Goal: Information Seeking & Learning: Learn about a topic

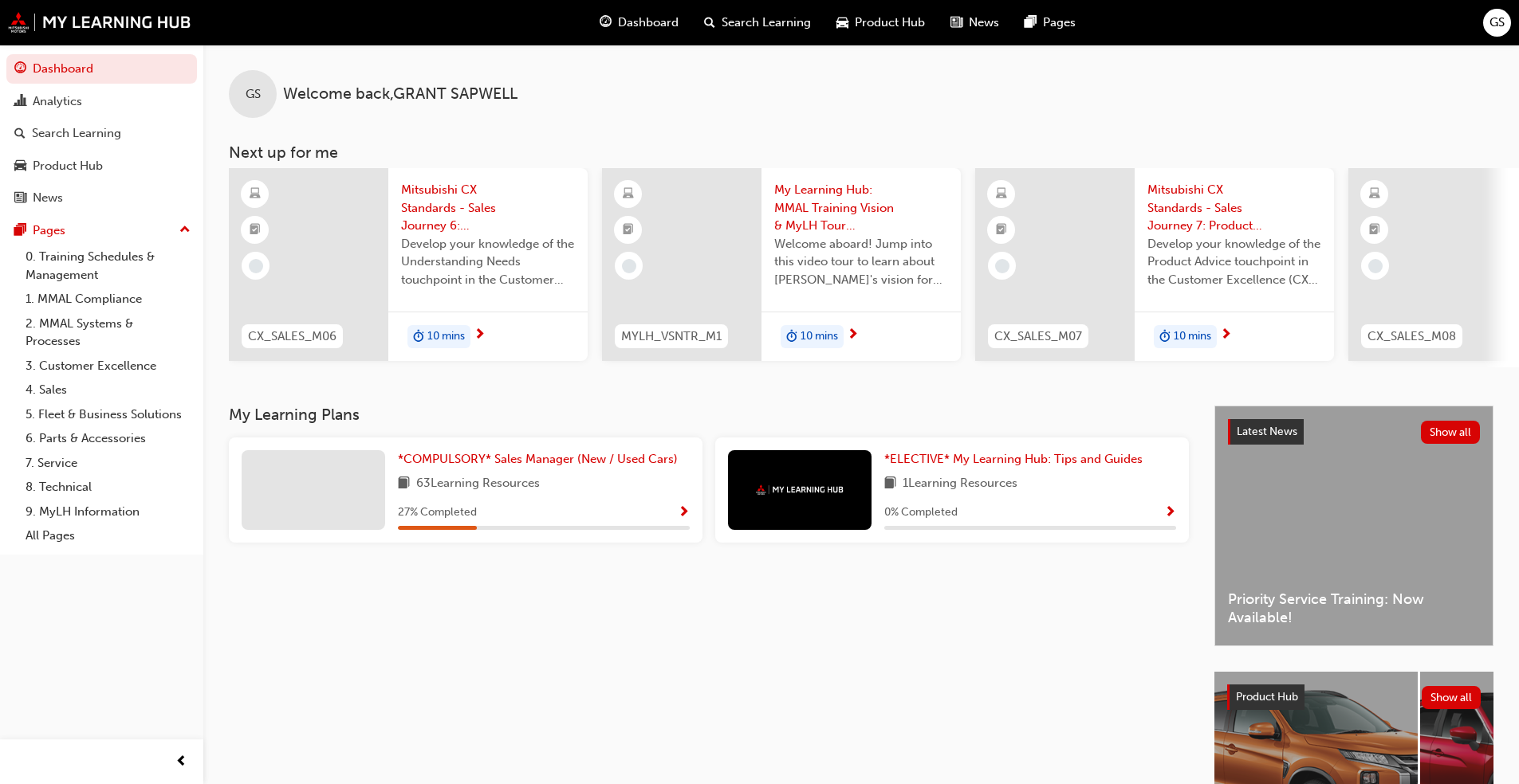
click at [422, 212] on span "Mitsubishi CX Standards - Sales Journey 6: Understanding Needs" at bounding box center [488, 208] width 173 height 54
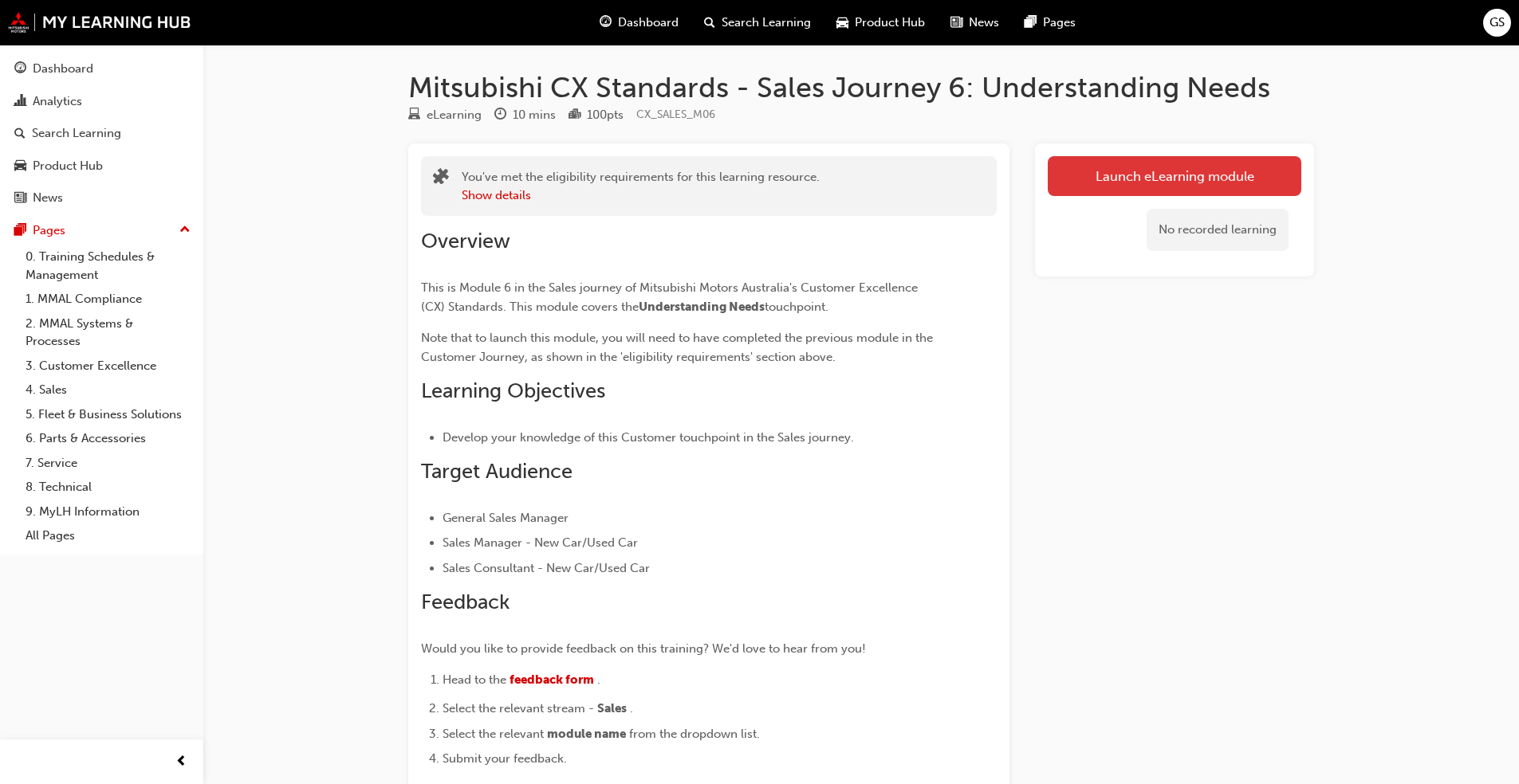
click at [796, 185] on link "Launch eLearning module" at bounding box center [1174, 175] width 254 height 40
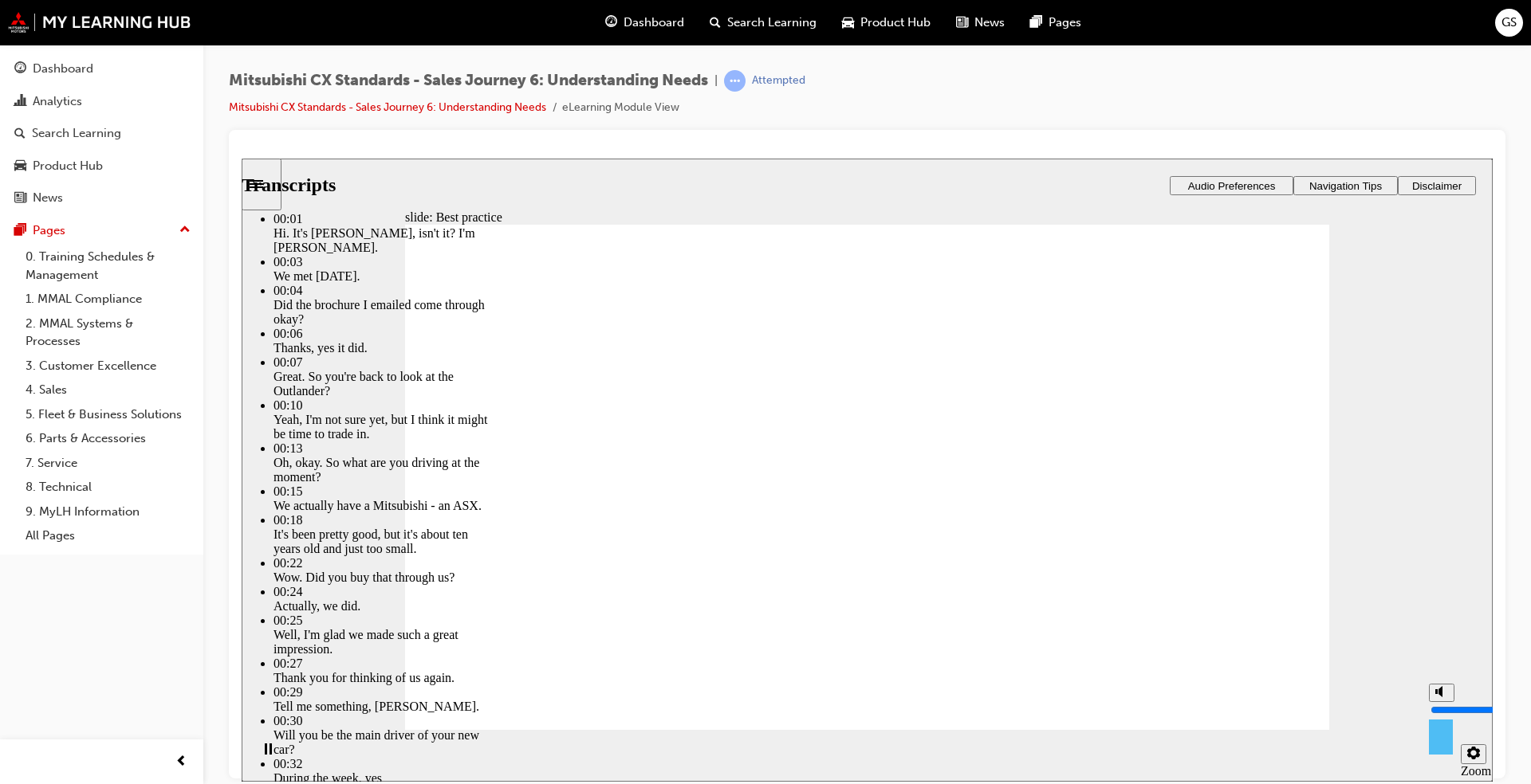
type input "5"
type input "9"
type input "5"
type input "9"
type input "5"
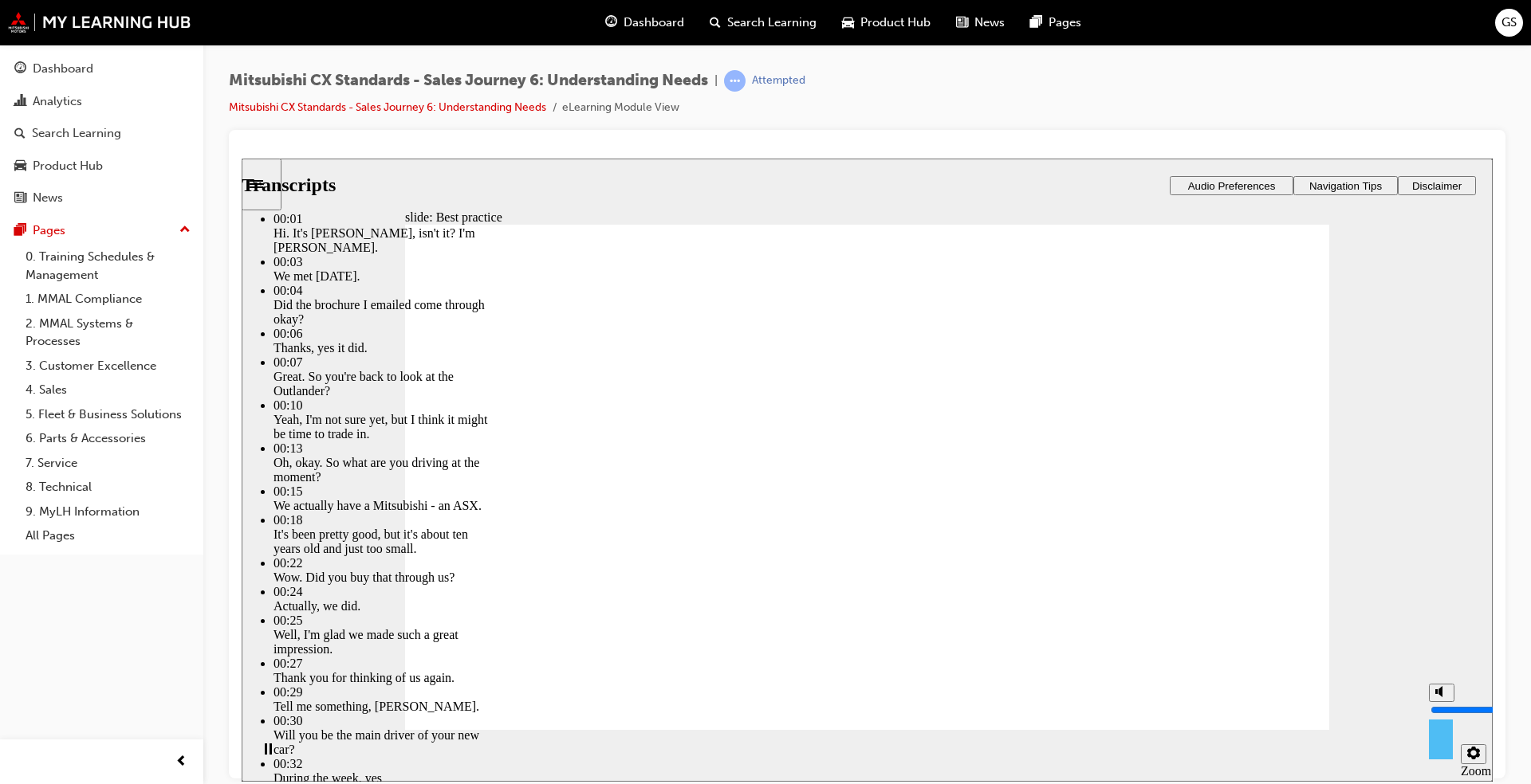
type input "8"
type input "5"
type input "8"
type input "7"
type input "5"
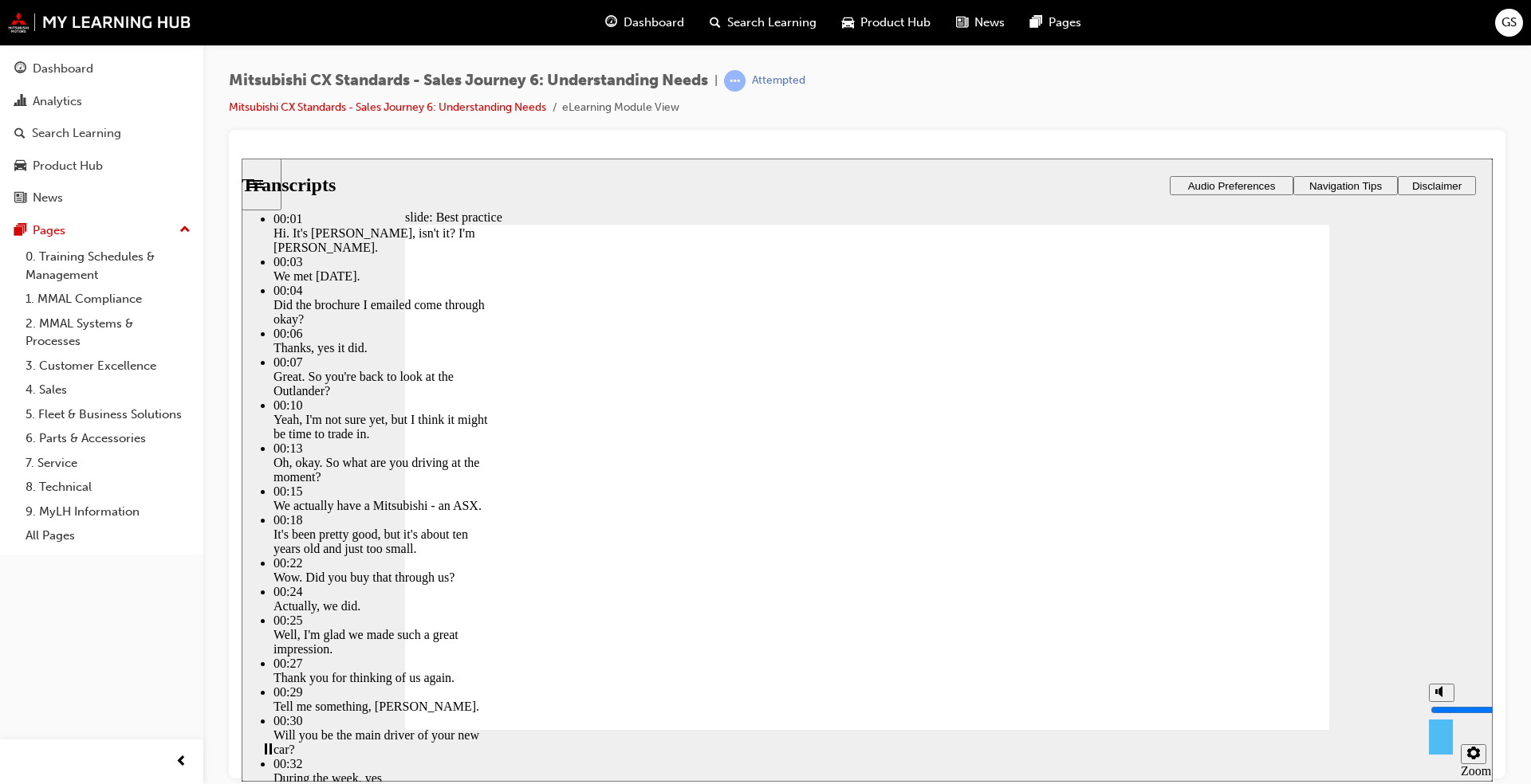
type input "7"
type input "6"
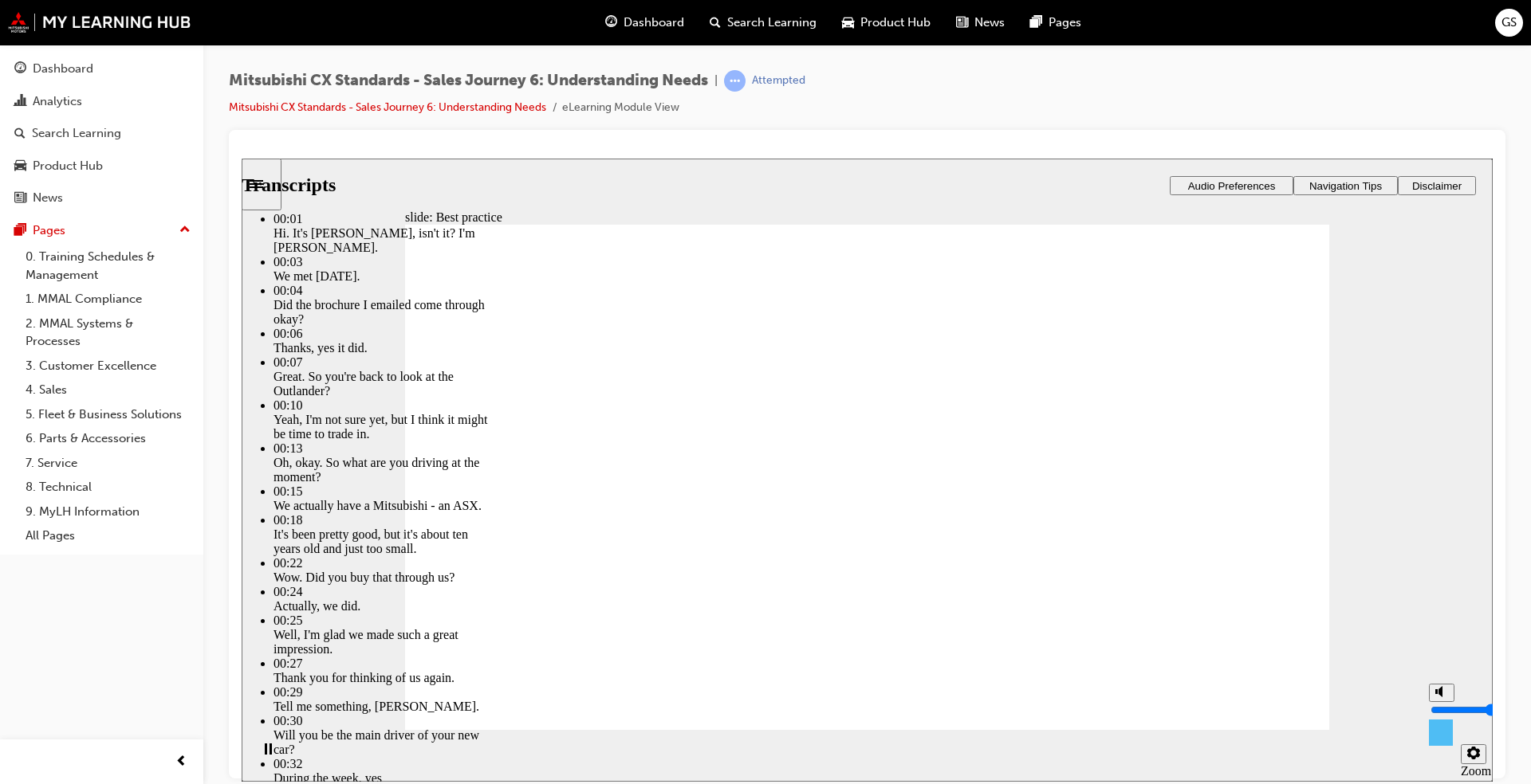
type input "5"
type input "6"
type input "5"
type input "6"
type input "4"
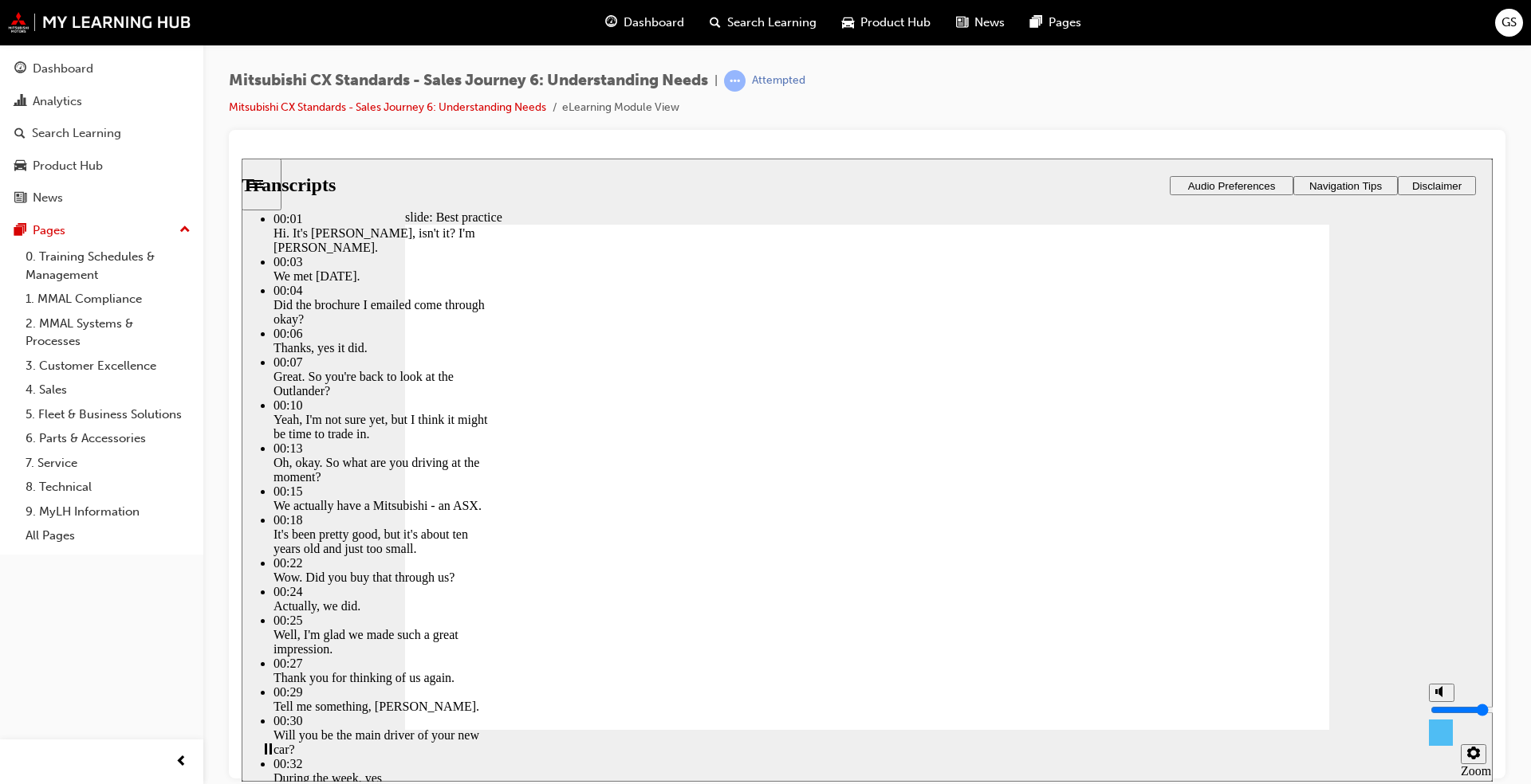
type input "6"
type input "4"
type input "6"
drag, startPoint x: 1440, startPoint y: 687, endPoint x: 1440, endPoint y: 708, distance: 21.0
type input "4"
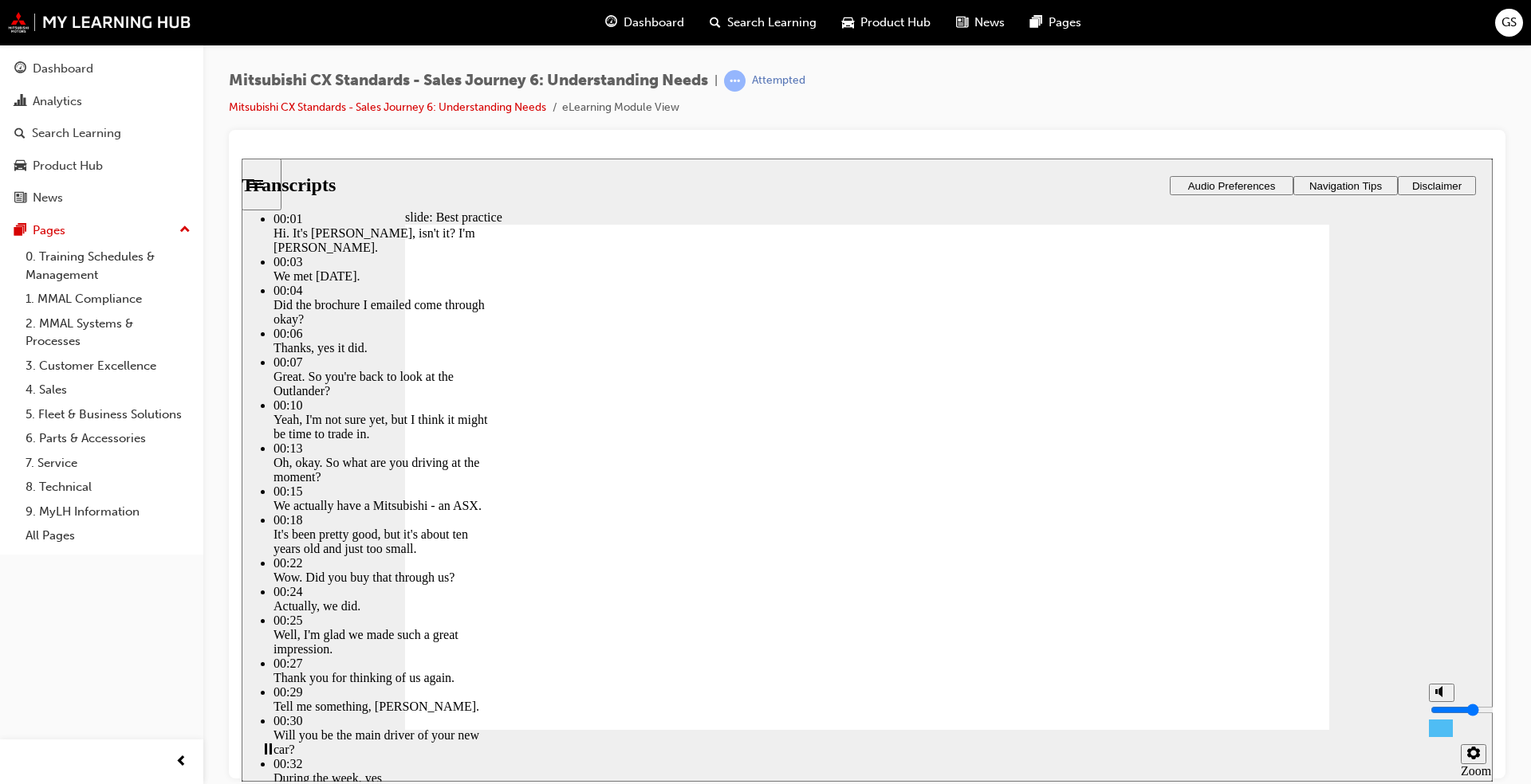
click at [796, 597] on input "volume" at bounding box center [1481, 709] width 102 height 13
type input "11"
type input "0"
type input "11"
type input "0"
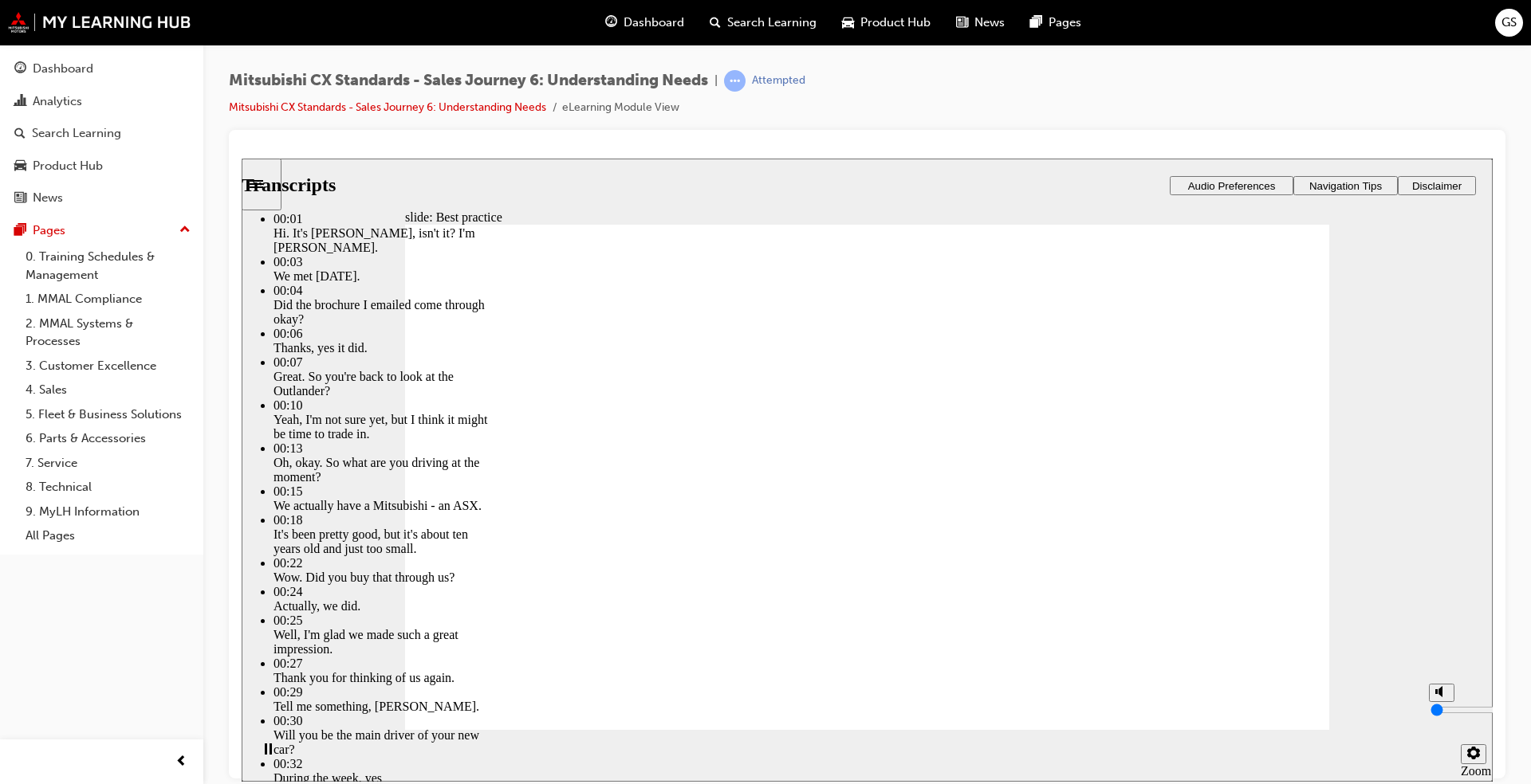
type input "12"
drag, startPoint x: 1439, startPoint y: 707, endPoint x: 1439, endPoint y: 739, distance: 32.0
type input "0"
click at [796, 597] on input "volume" at bounding box center [1481, 709] width 102 height 13
type input "13"
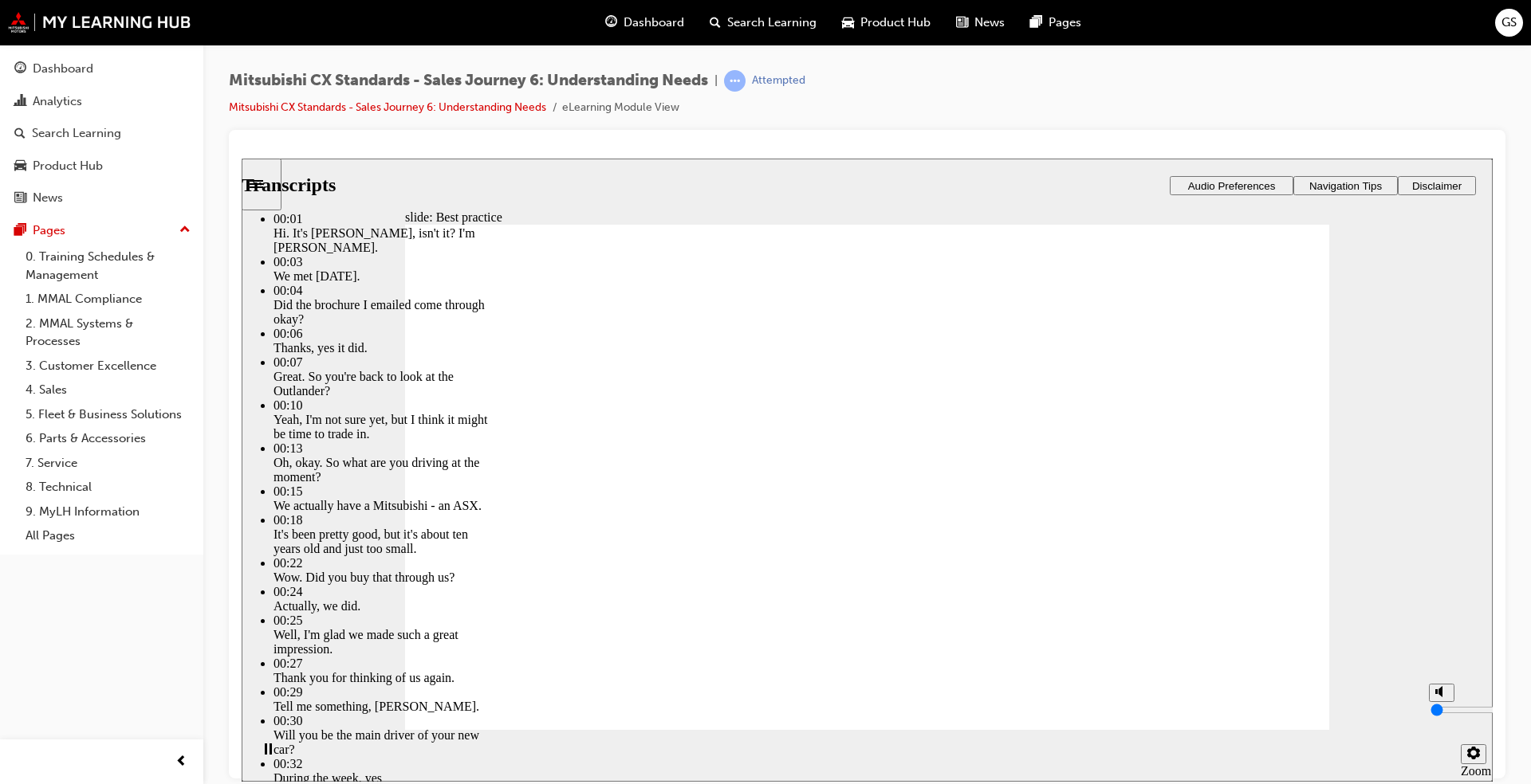
type input "1"
type input "13"
type input "1"
type input "14"
type input "1"
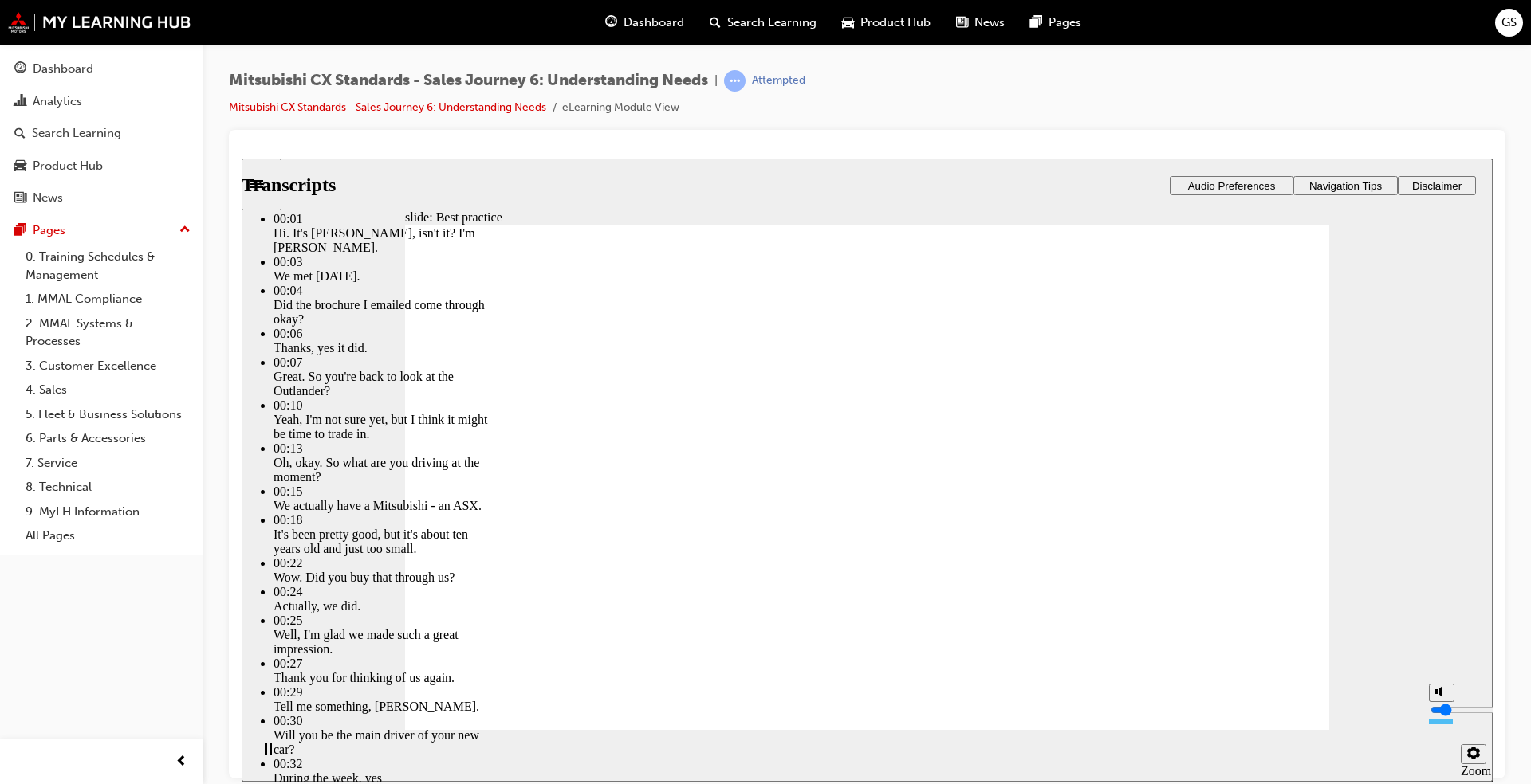
click at [796, 597] on input "volume" at bounding box center [1481, 709] width 102 height 13
type input "148"
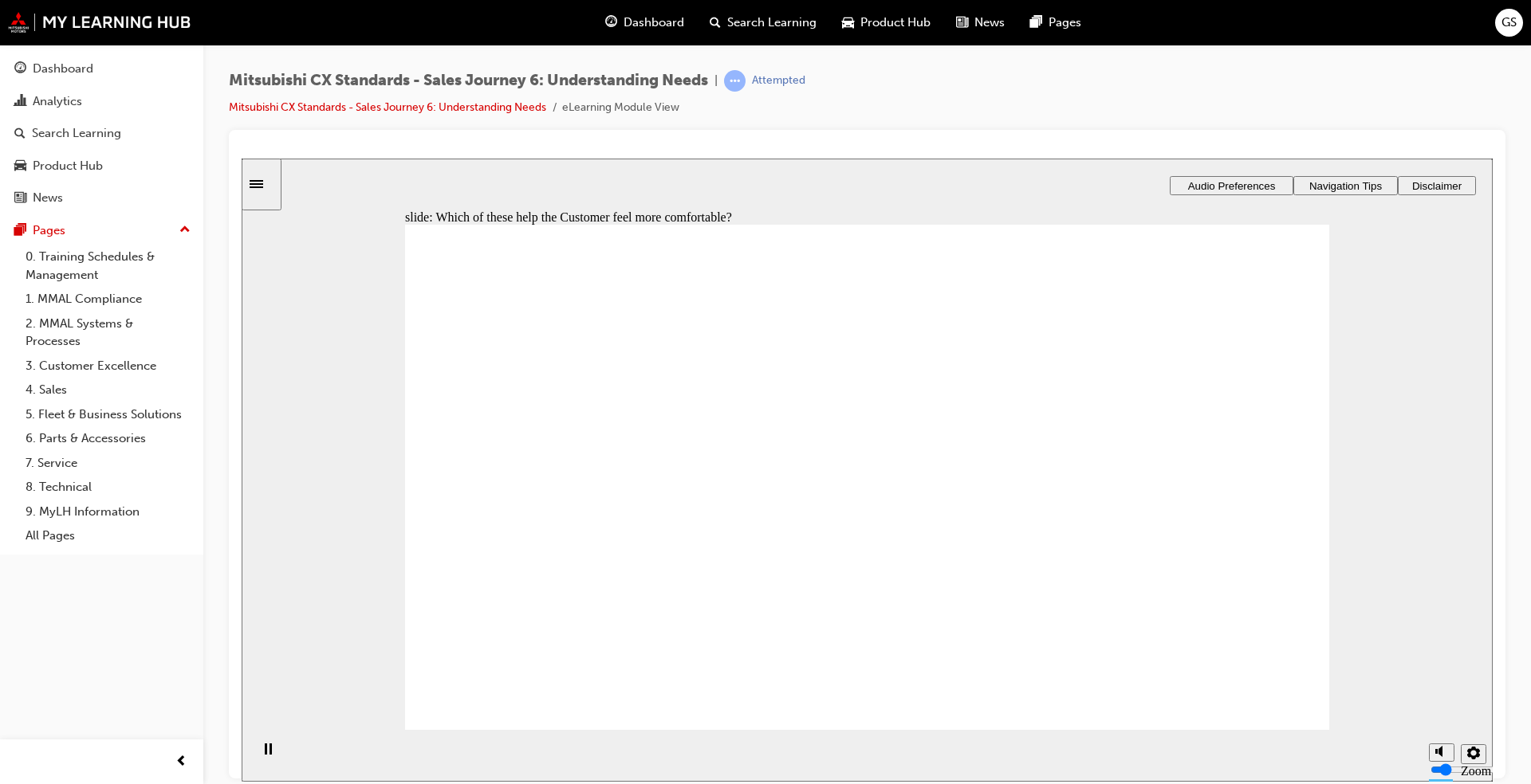
checkbox input "true"
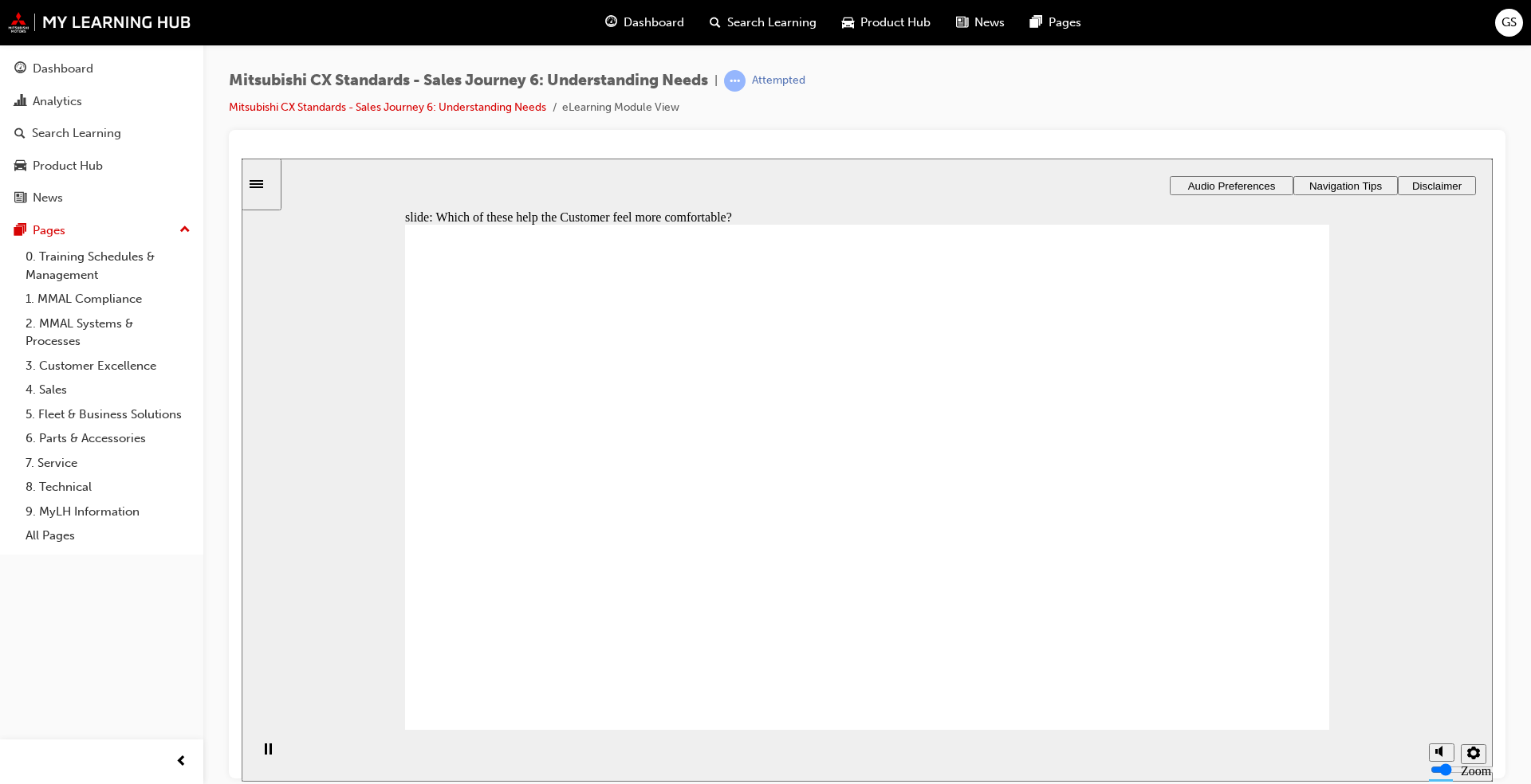
checkbox input "true"
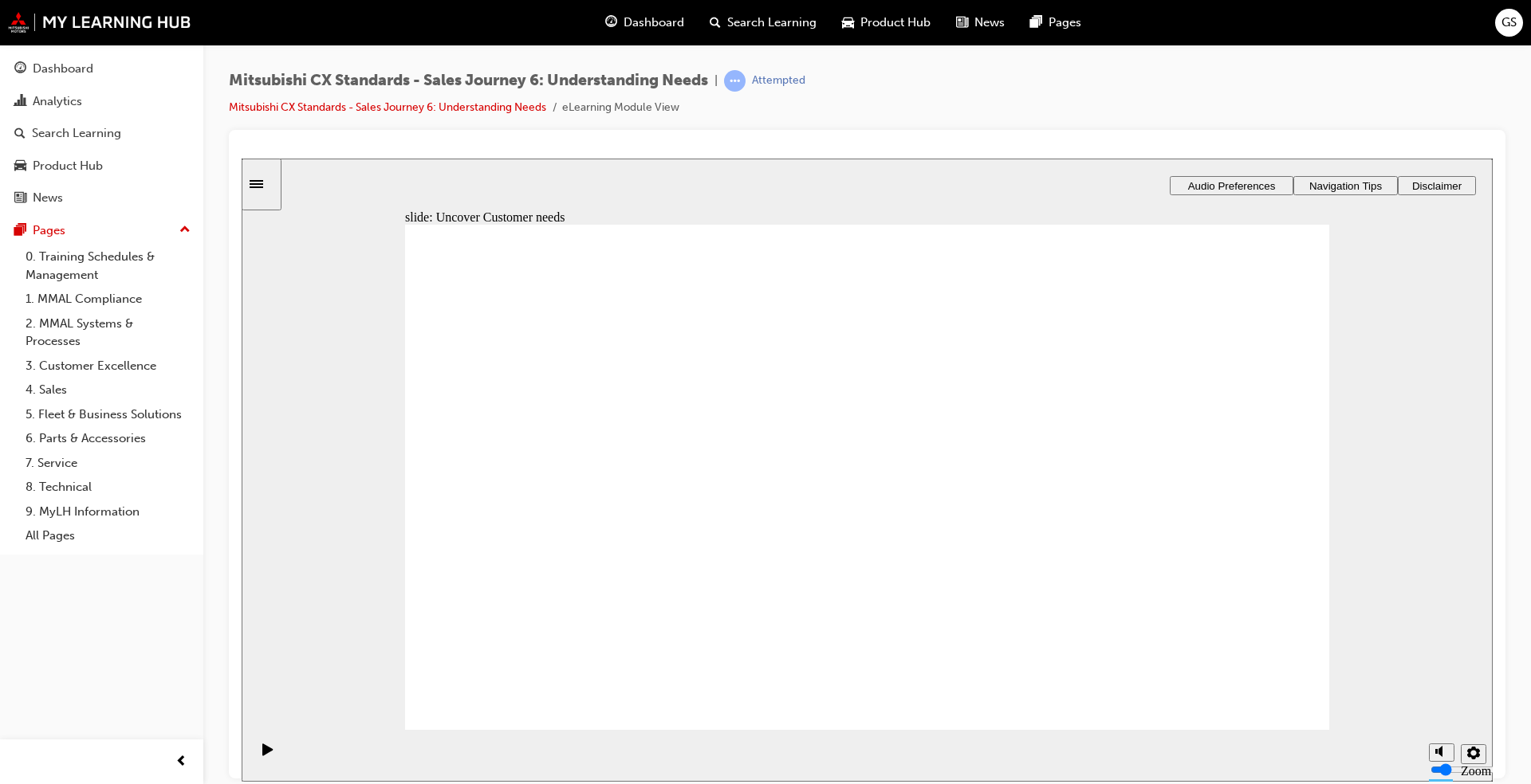
drag, startPoint x: 583, startPoint y: 509, endPoint x: 872, endPoint y: 366, distance: 322.4
drag, startPoint x: 579, startPoint y: 508, endPoint x: 869, endPoint y: 407, distance: 307.1
drag, startPoint x: 571, startPoint y: 505, endPoint x: 859, endPoint y: 457, distance: 292.0
drag, startPoint x: 567, startPoint y: 520, endPoint x: 858, endPoint y: 501, distance: 291.6
drag, startPoint x: 583, startPoint y: 507, endPoint x: 868, endPoint y: 546, distance: 287.7
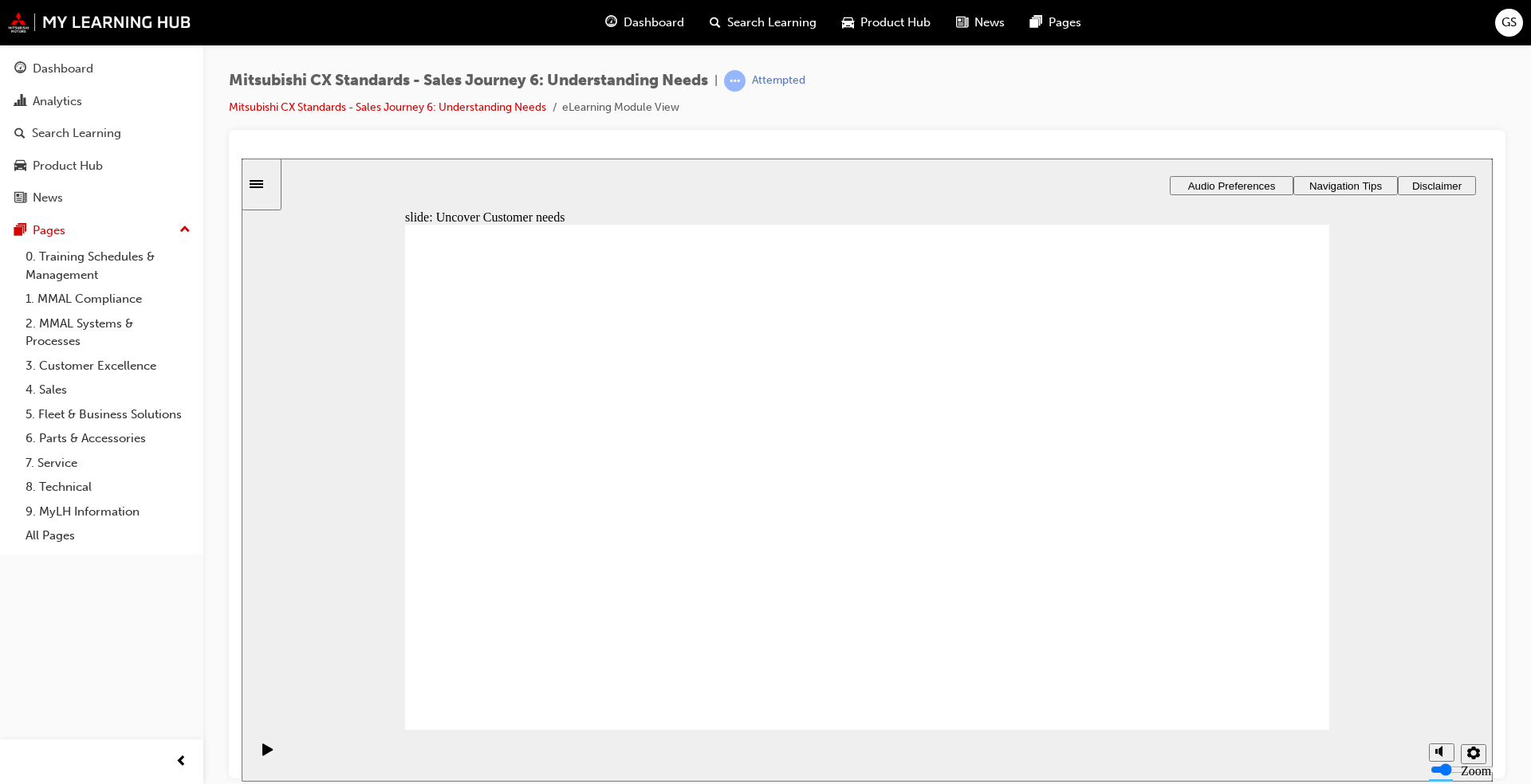
checkbox input "true"
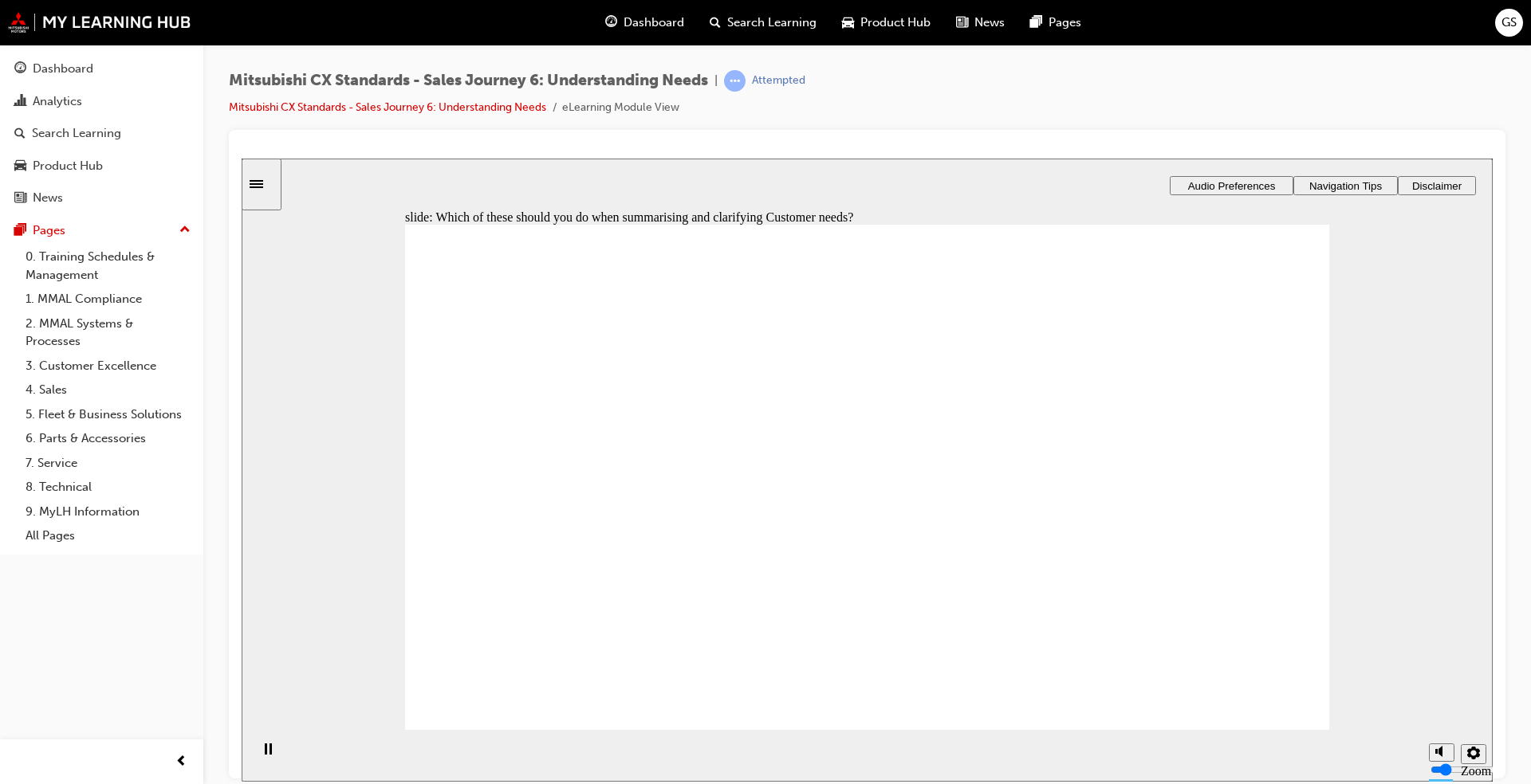
checkbox input "true"
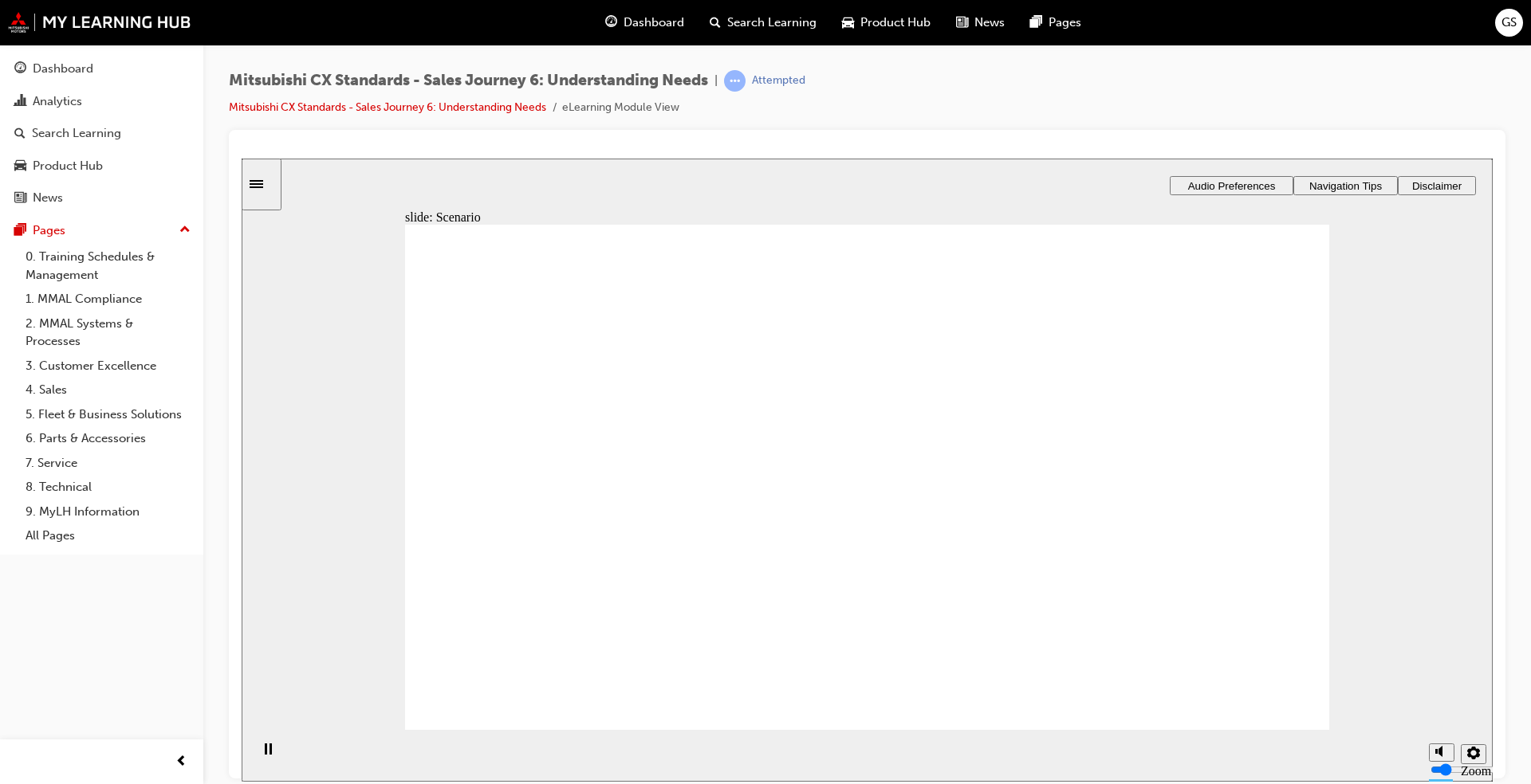
checkbox input "true"
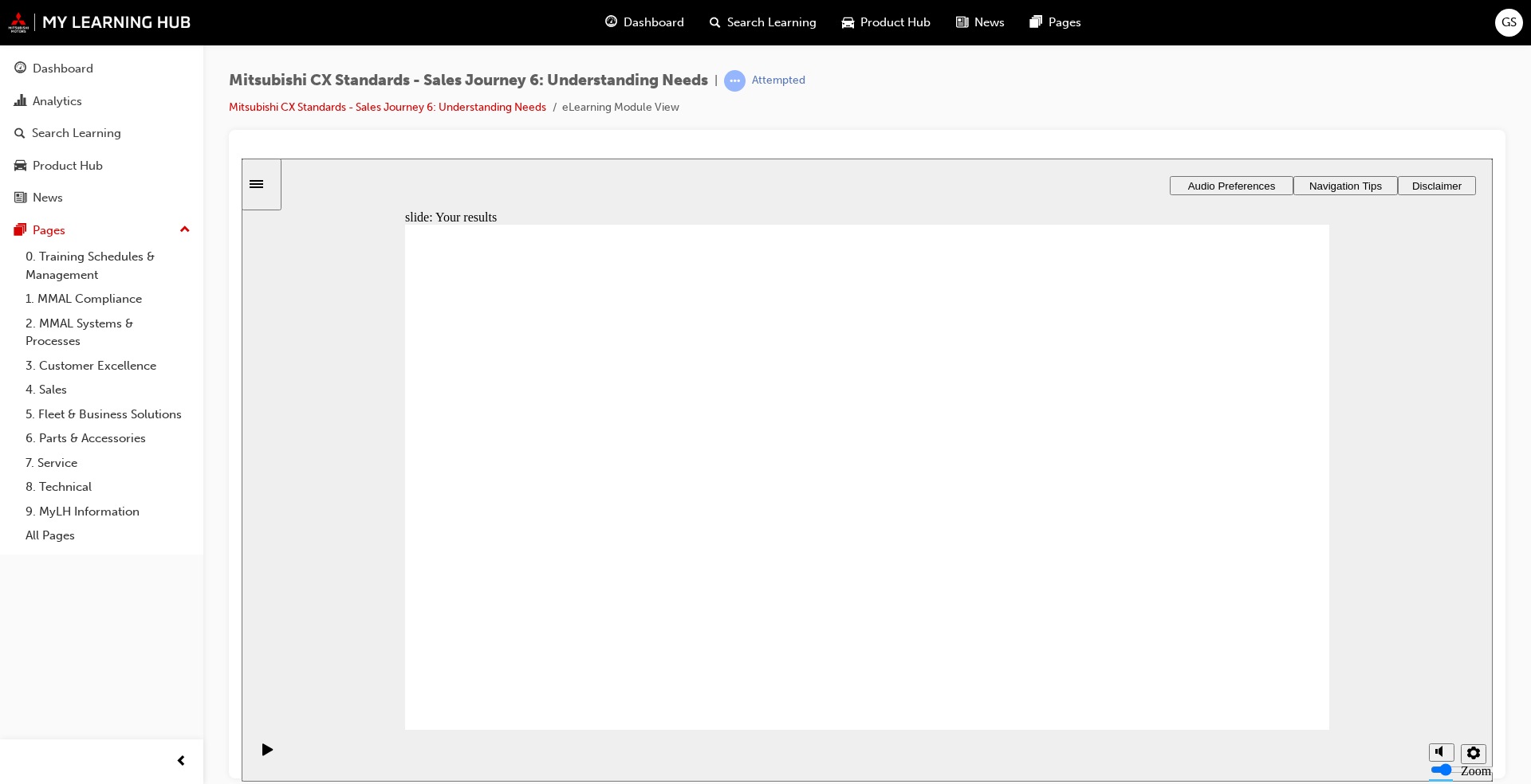
drag, startPoint x: 544, startPoint y: 513, endPoint x: 840, endPoint y: 350, distance: 337.9
drag, startPoint x: 542, startPoint y: 501, endPoint x: 805, endPoint y: 397, distance: 282.8
drag, startPoint x: 531, startPoint y: 521, endPoint x: 820, endPoint y: 471, distance: 293.3
drag, startPoint x: 588, startPoint y: 504, endPoint x: 1192, endPoint y: 320, distance: 631.4
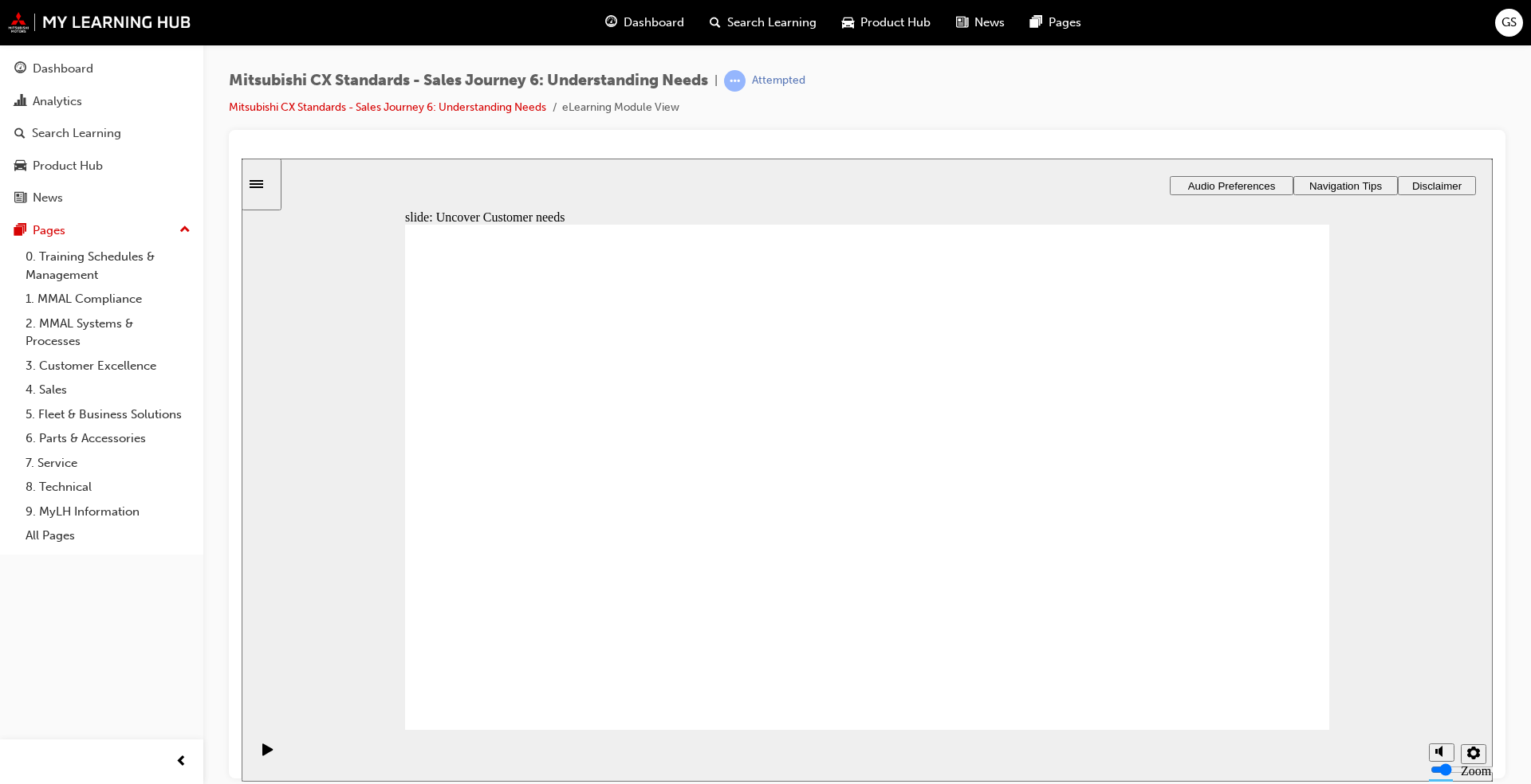
drag, startPoint x: 574, startPoint y: 512, endPoint x: 865, endPoint y: 517, distance: 291.0
drag, startPoint x: 529, startPoint y: 521, endPoint x: 828, endPoint y: 577, distance: 304.2
drag, startPoint x: 574, startPoint y: 512, endPoint x: 1161, endPoint y: 376, distance: 602.5
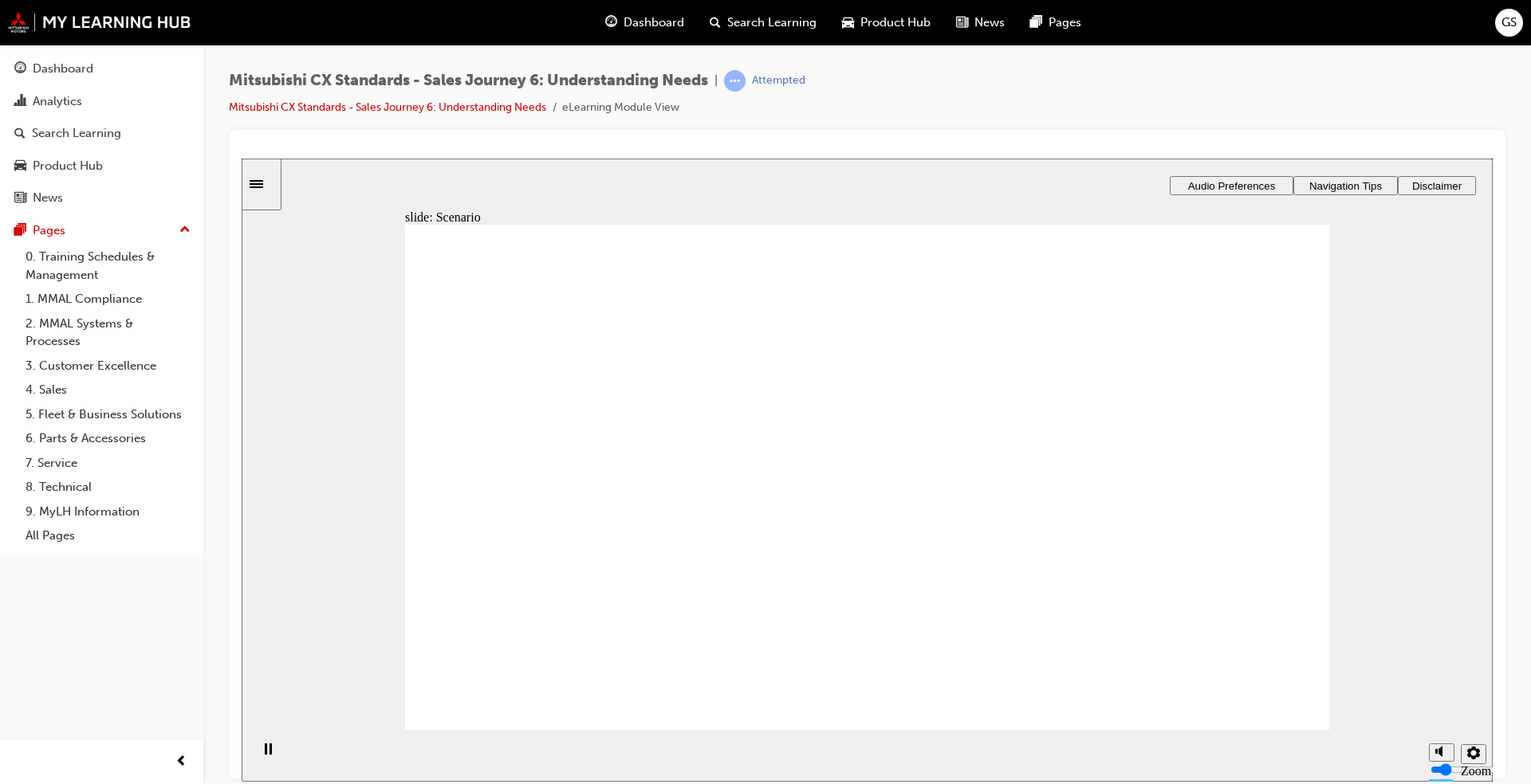
checkbox input "true"
drag, startPoint x: 842, startPoint y: 540, endPoint x: 824, endPoint y: 565, distance: 30.8
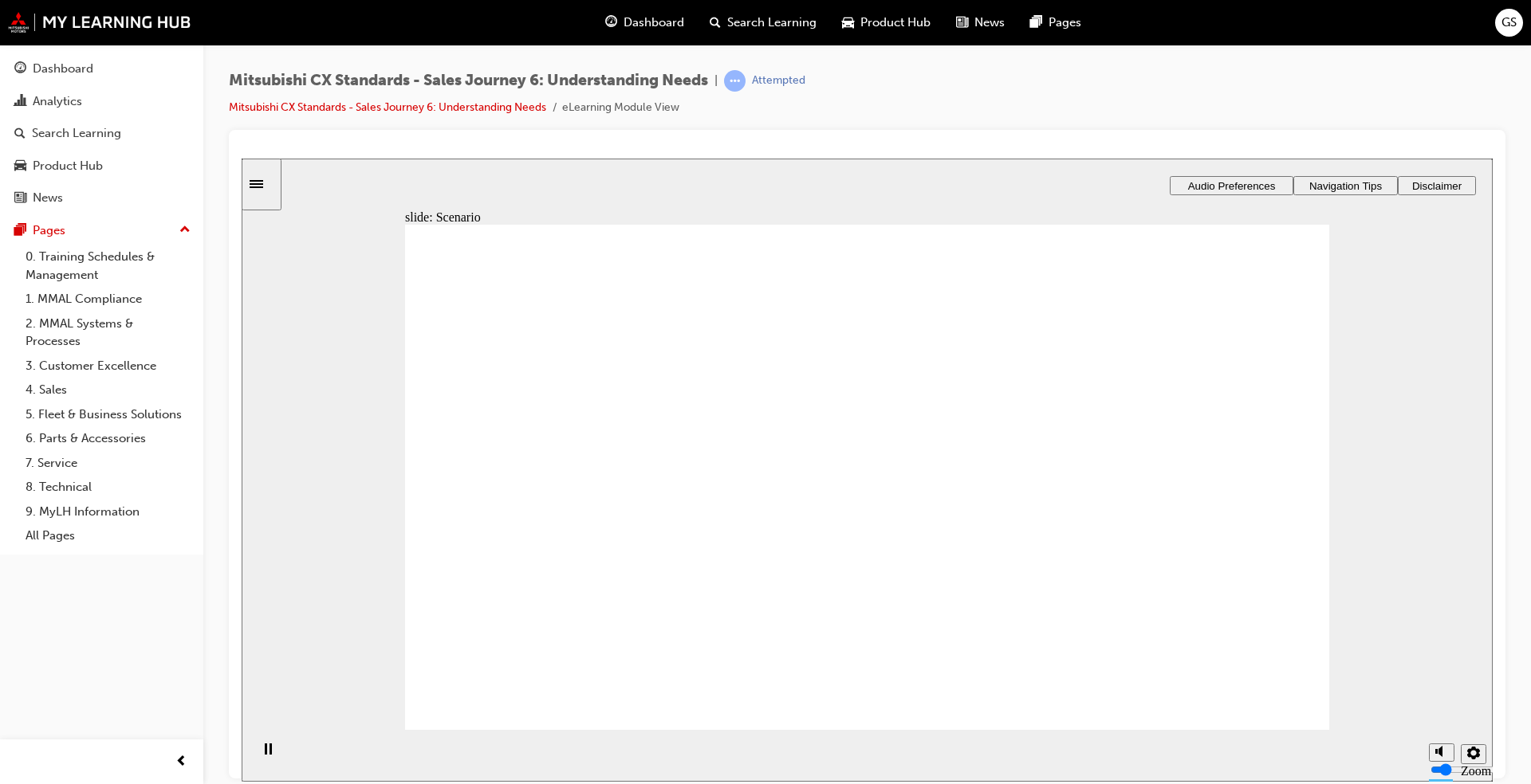
checkbox input "true"
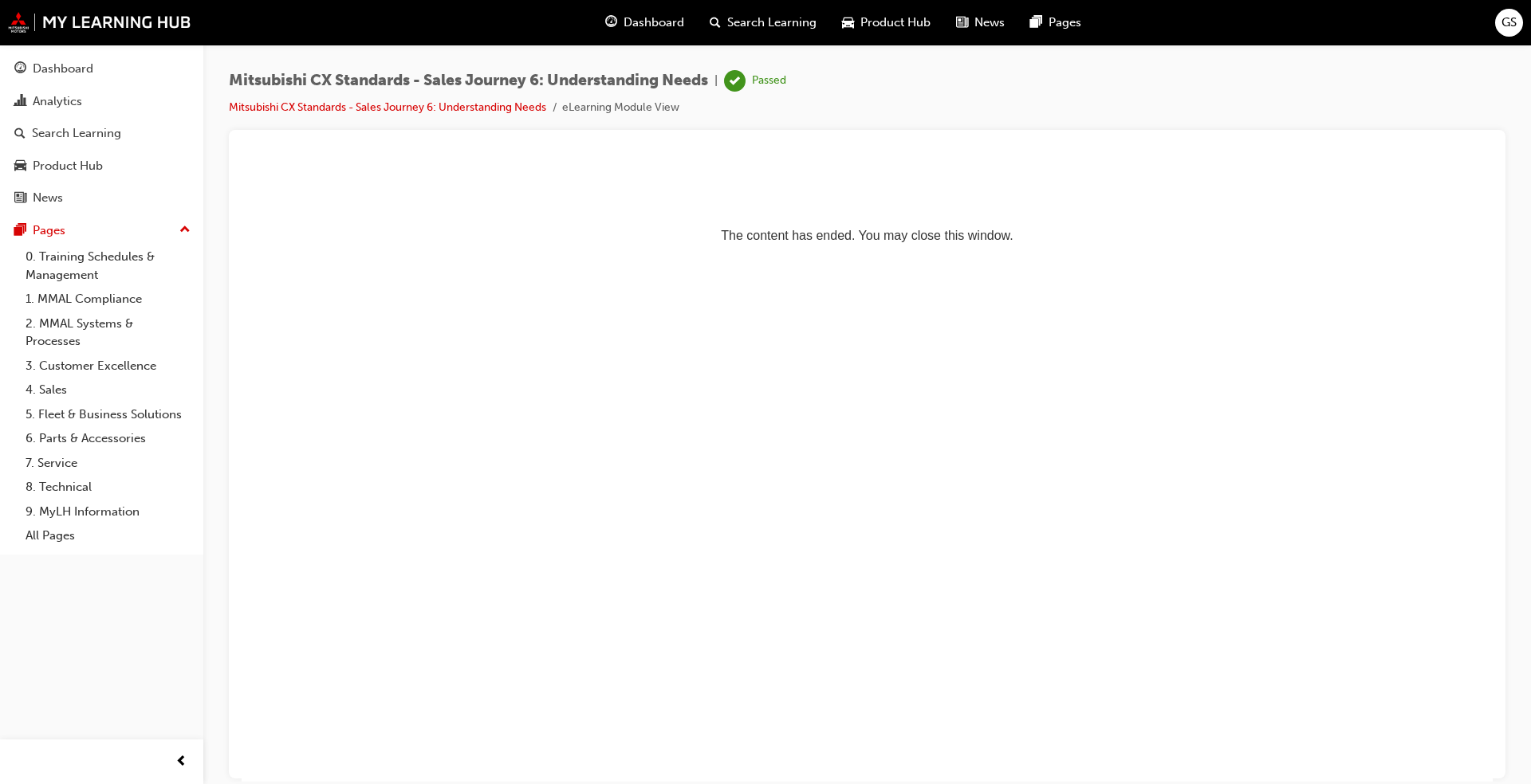
click at [648, 17] on span "Dashboard" at bounding box center [654, 23] width 61 height 18
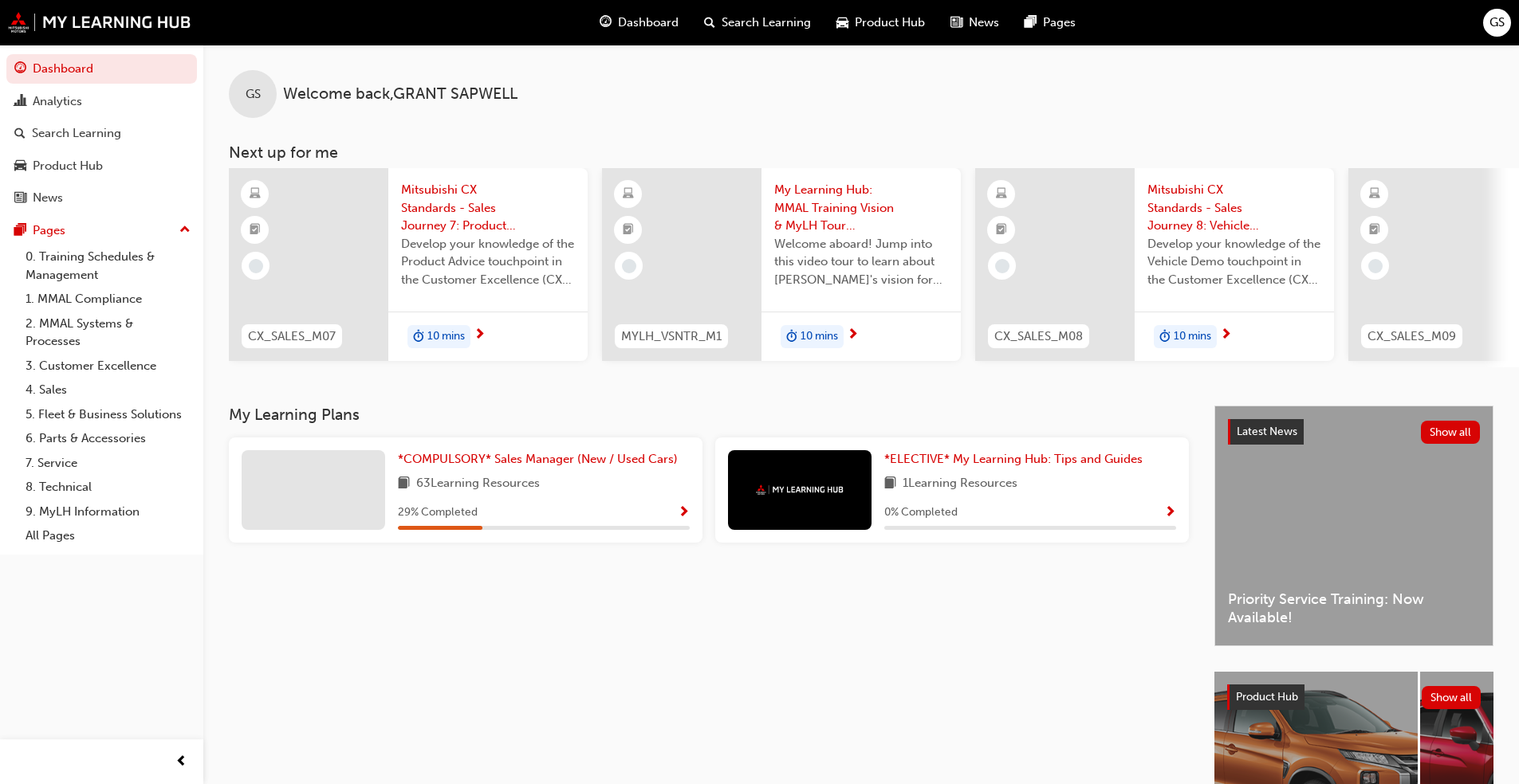
click at [796, 213] on span "Mitsubishi CX Standards - Sales Journey 8: Vehicle Demo" at bounding box center [1234, 208] width 173 height 54
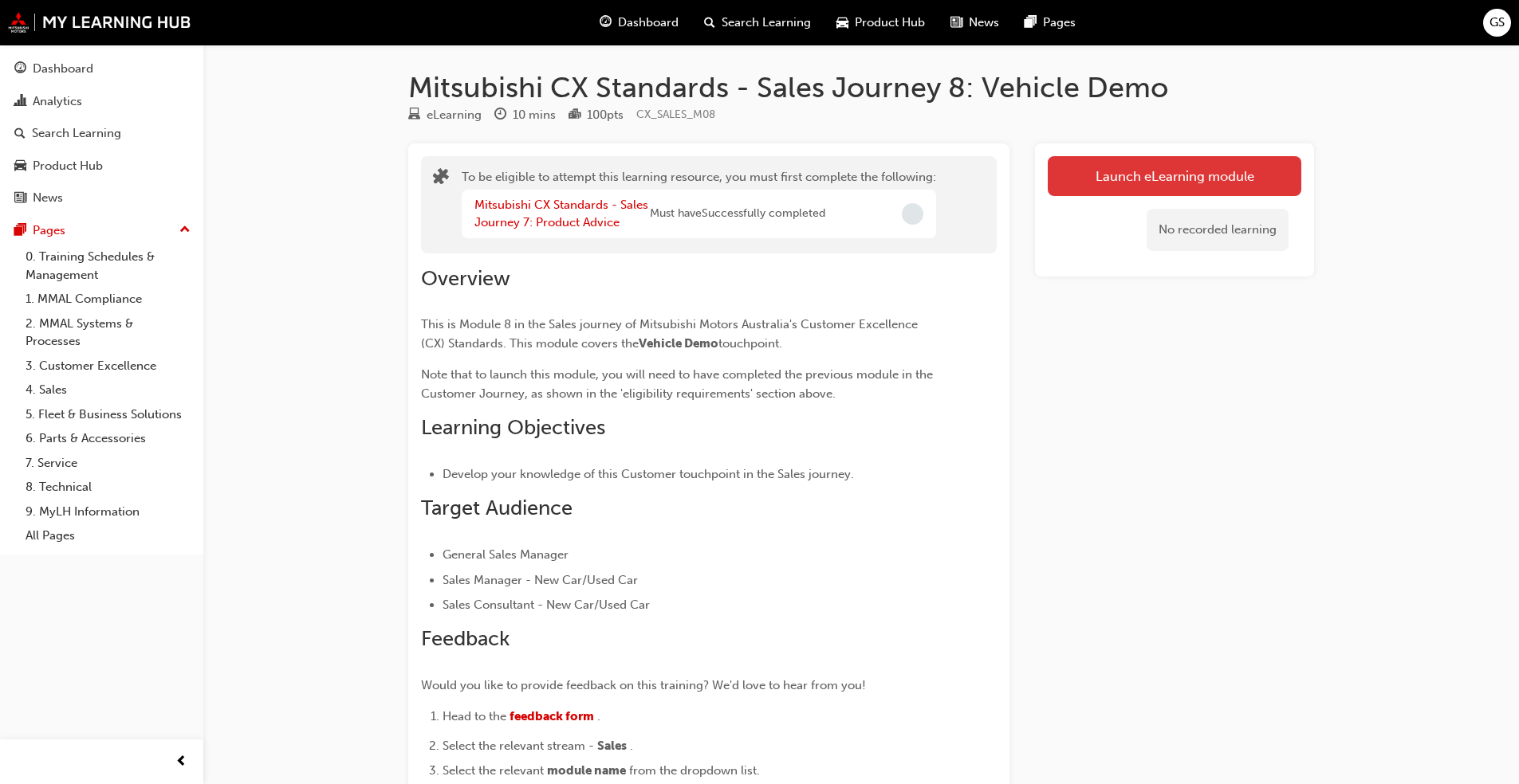
click at [796, 173] on button "Launch eLearning module" at bounding box center [1174, 175] width 254 height 40
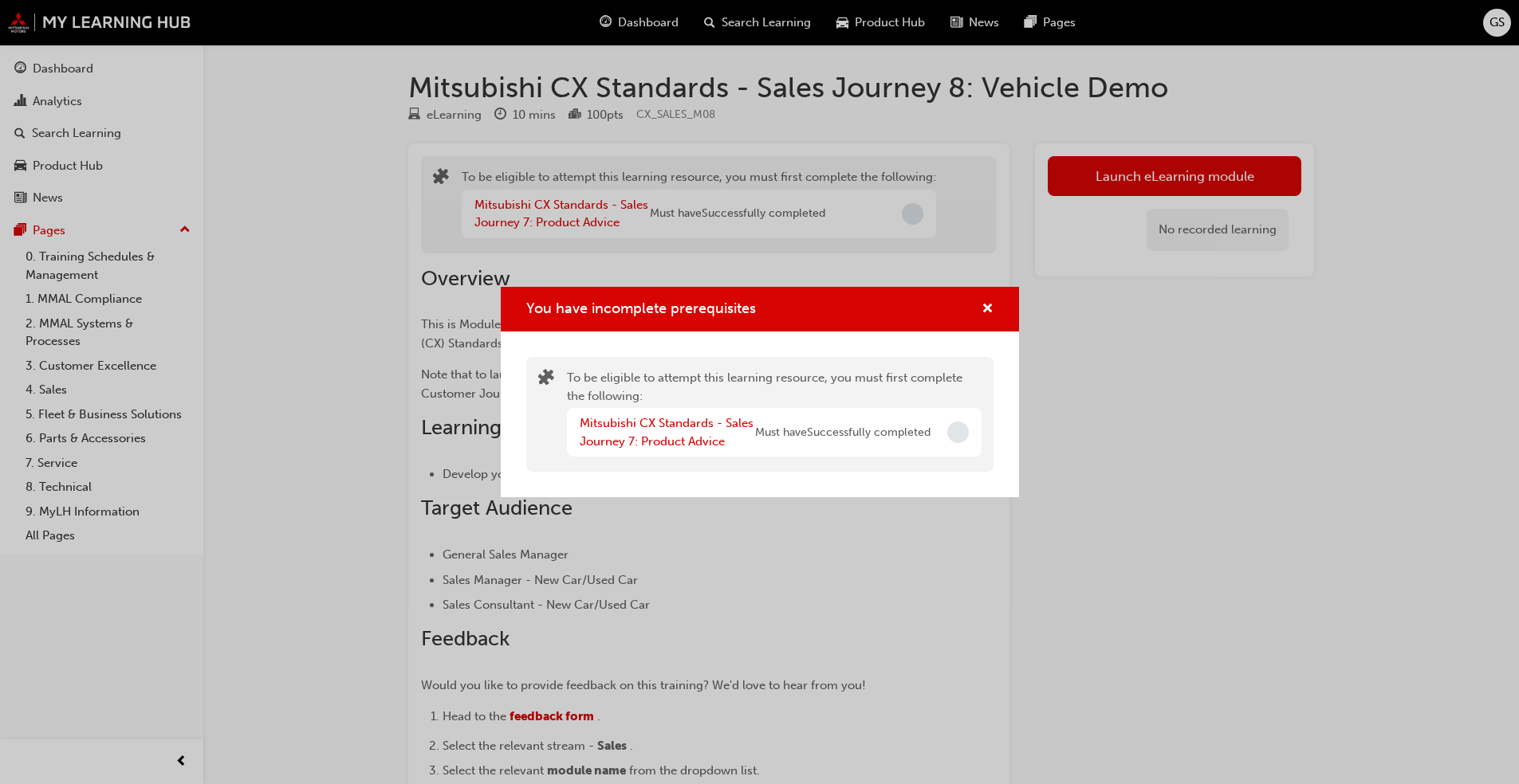
click at [796, 434] on span "Must have Successfully completed" at bounding box center [843, 434] width 175 height 18
click at [796, 307] on span "cross-icon" at bounding box center [987, 310] width 12 height 15
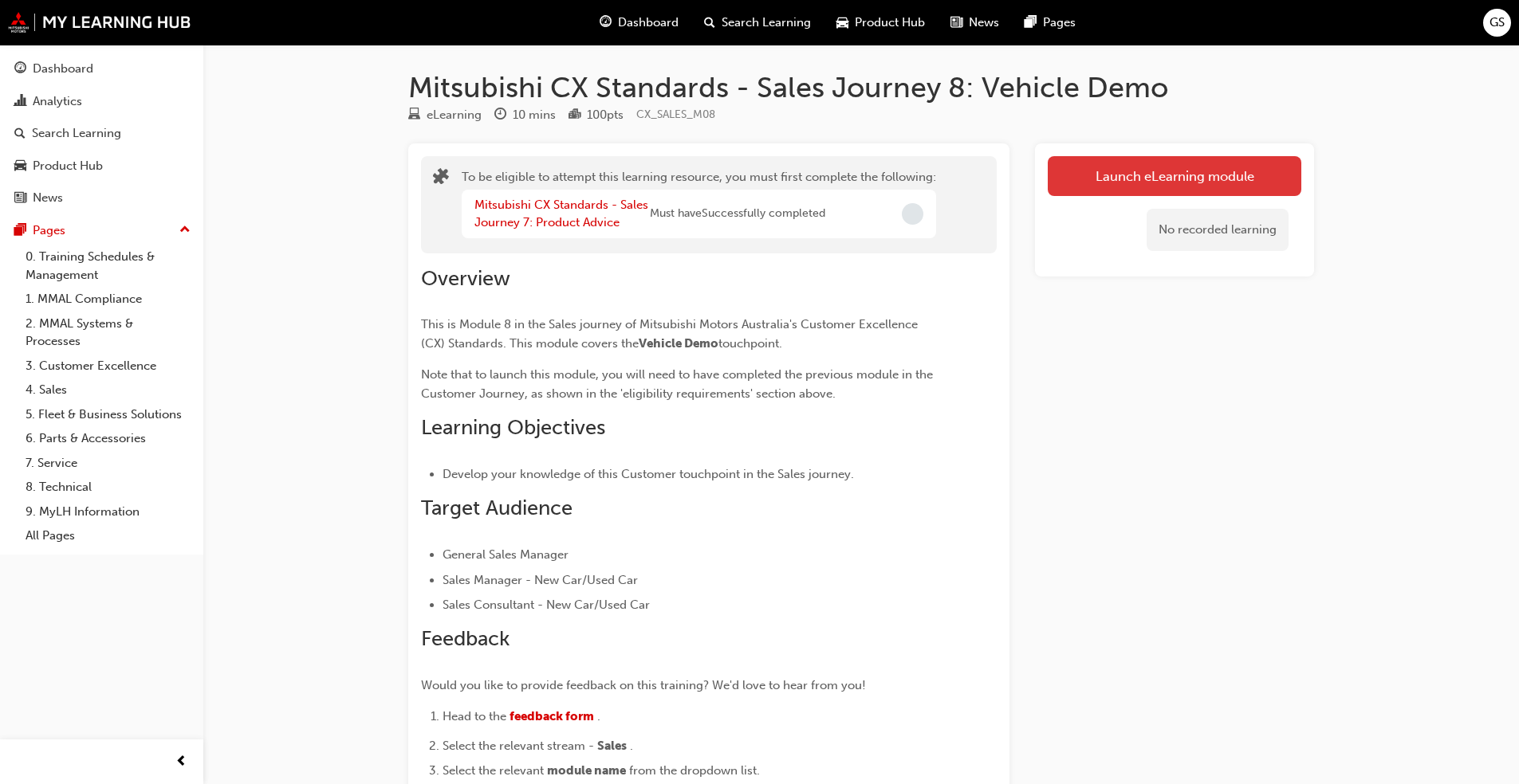
click at [796, 175] on button "Launch eLearning module" at bounding box center [1174, 175] width 254 height 40
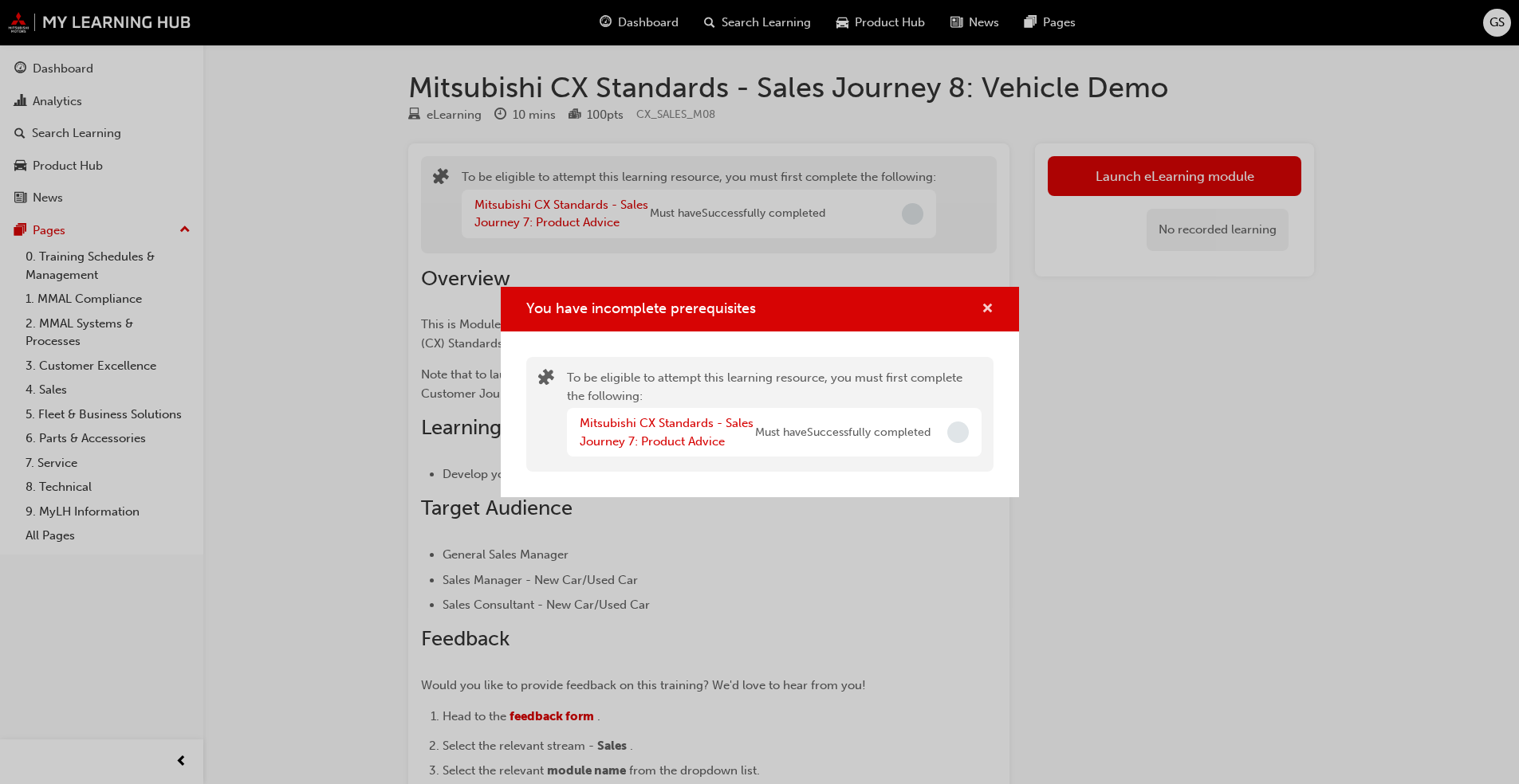
click at [796, 309] on span "cross-icon" at bounding box center [987, 310] width 12 height 15
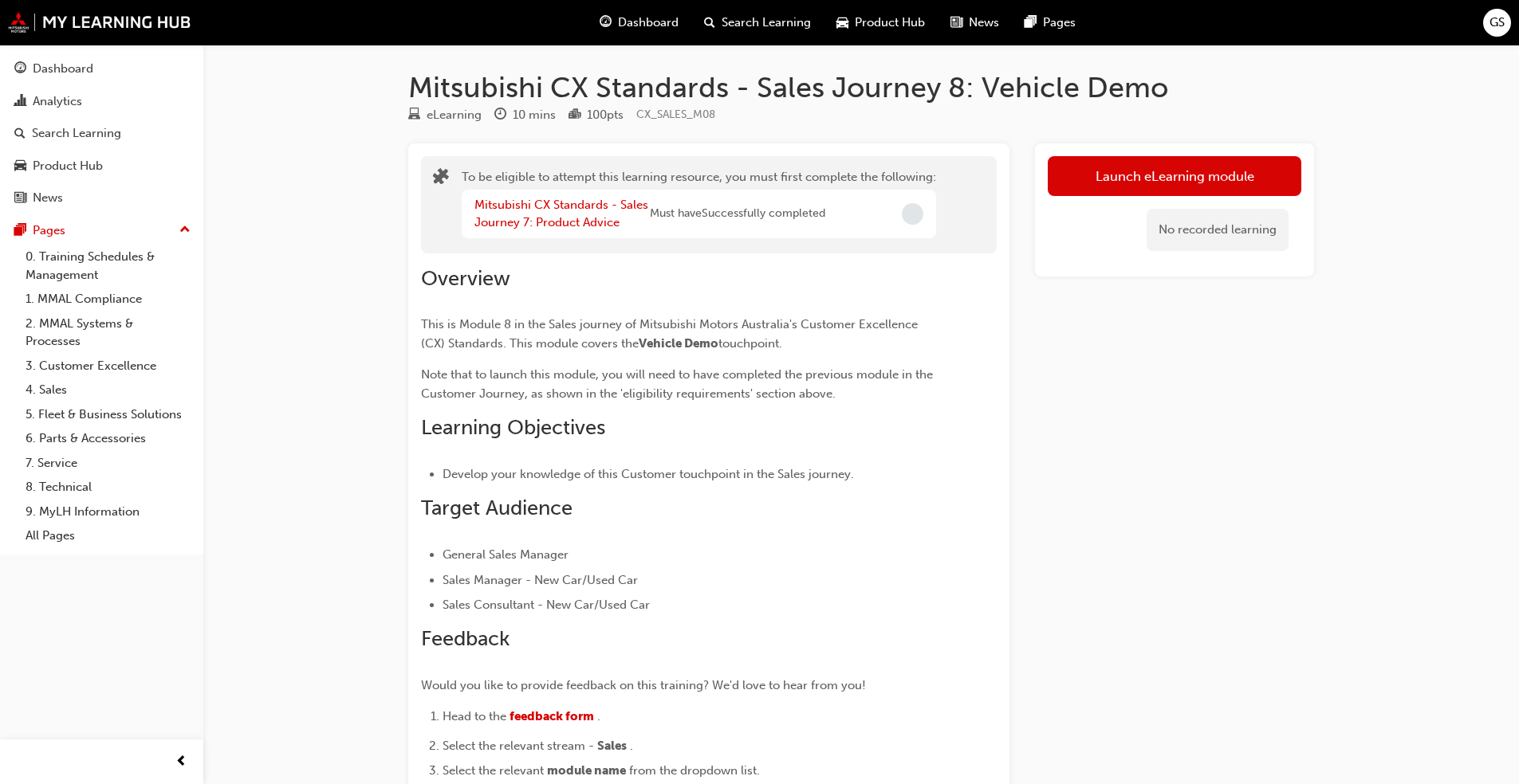
click at [638, 20] on span "Dashboard" at bounding box center [649, 23] width 61 height 18
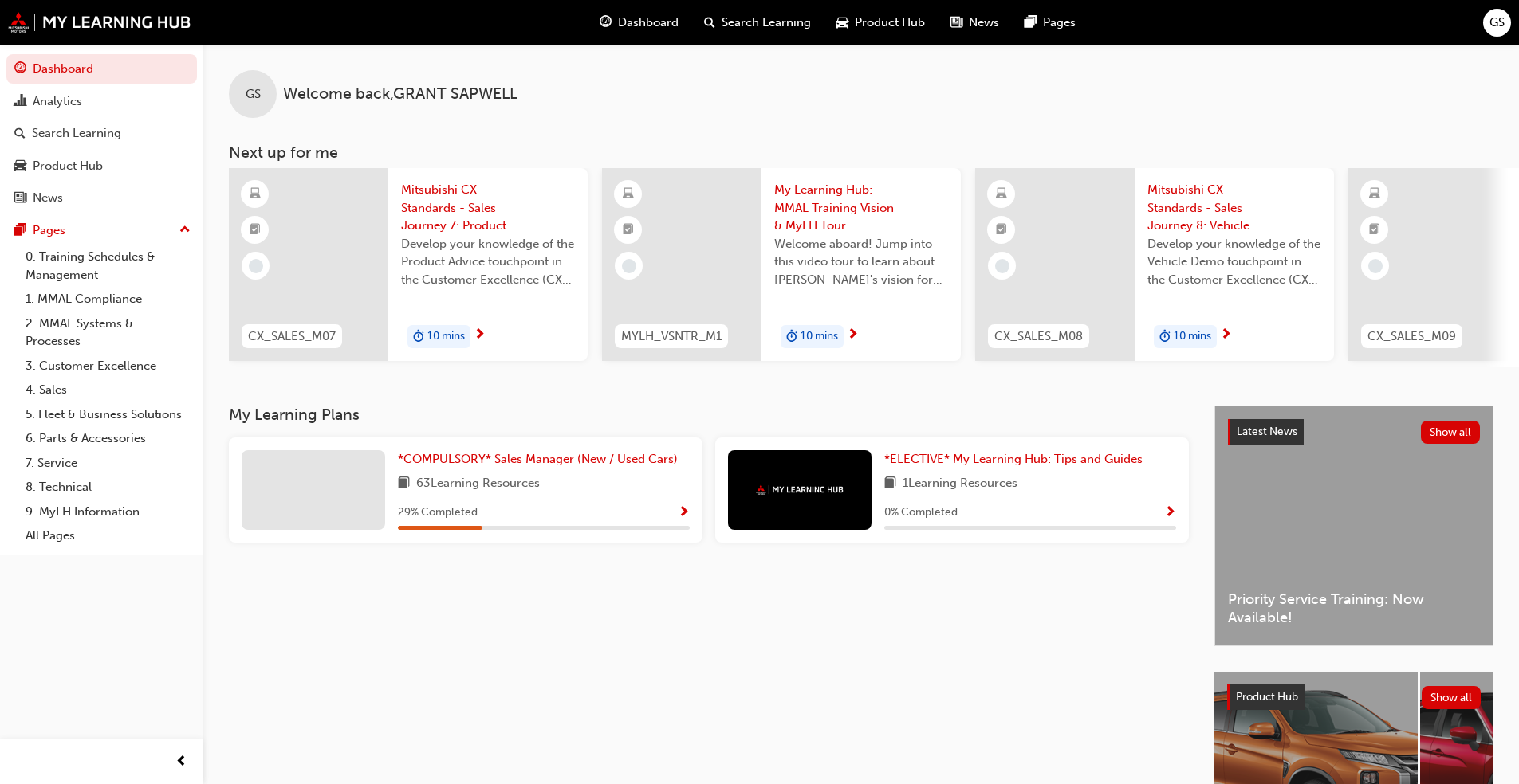
click at [456, 218] on span "Mitsubishi CX Standards - Sales Journey 7: Product Advice" at bounding box center [488, 208] width 173 height 54
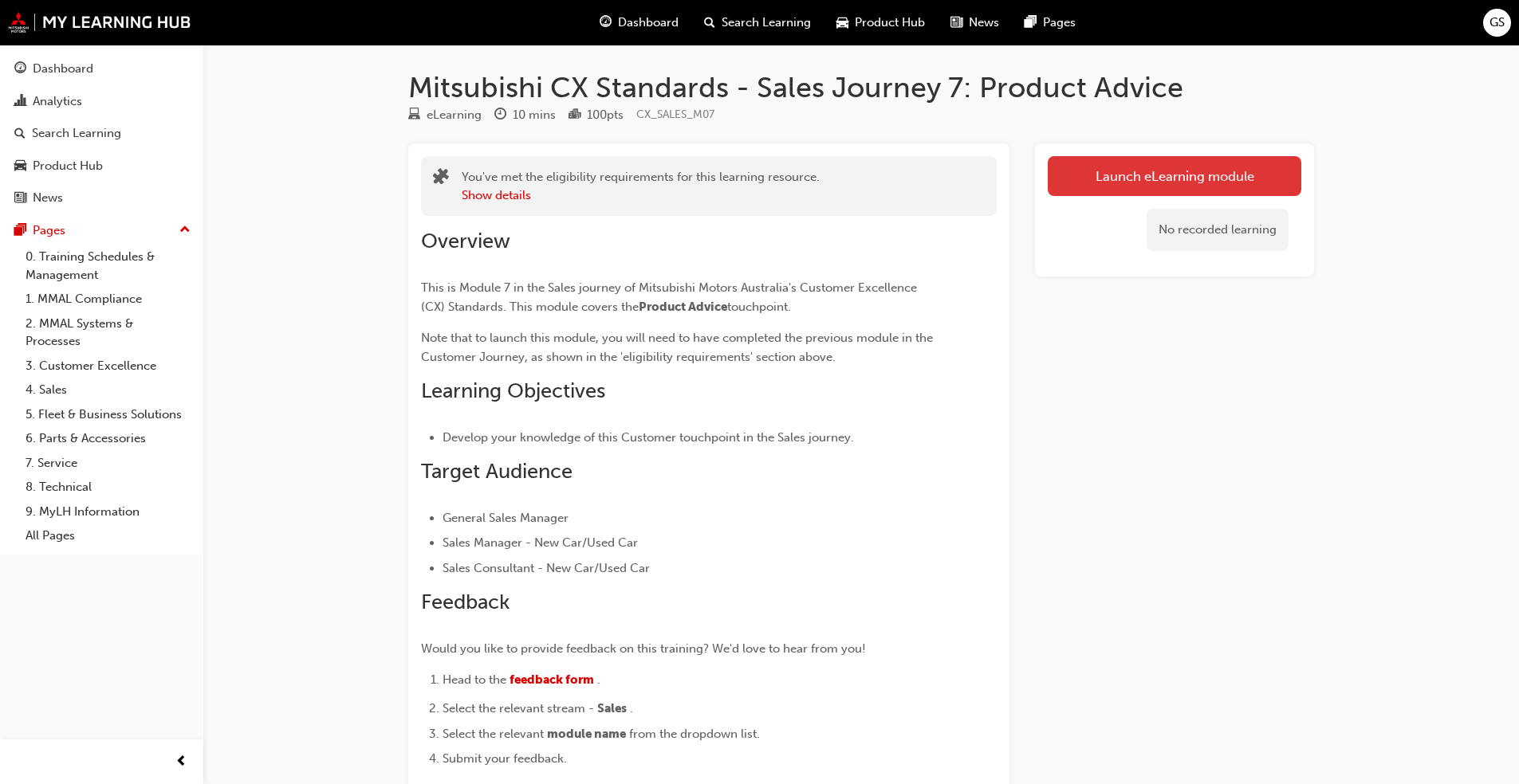
click at [796, 168] on link "Launch eLearning module" at bounding box center [1174, 175] width 254 height 40
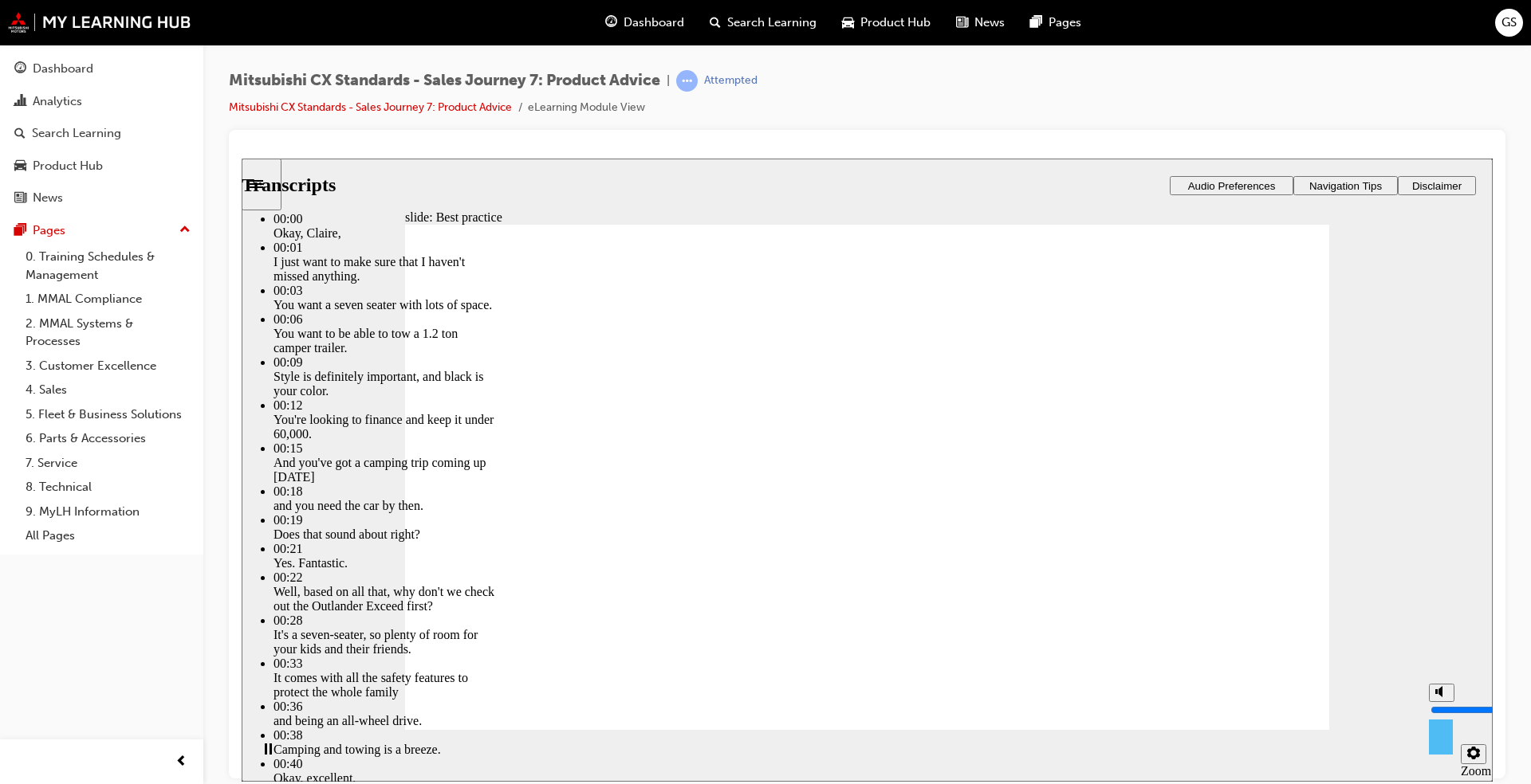
type input "5"
type input "7"
type input "5"
type input "7"
type input "6"
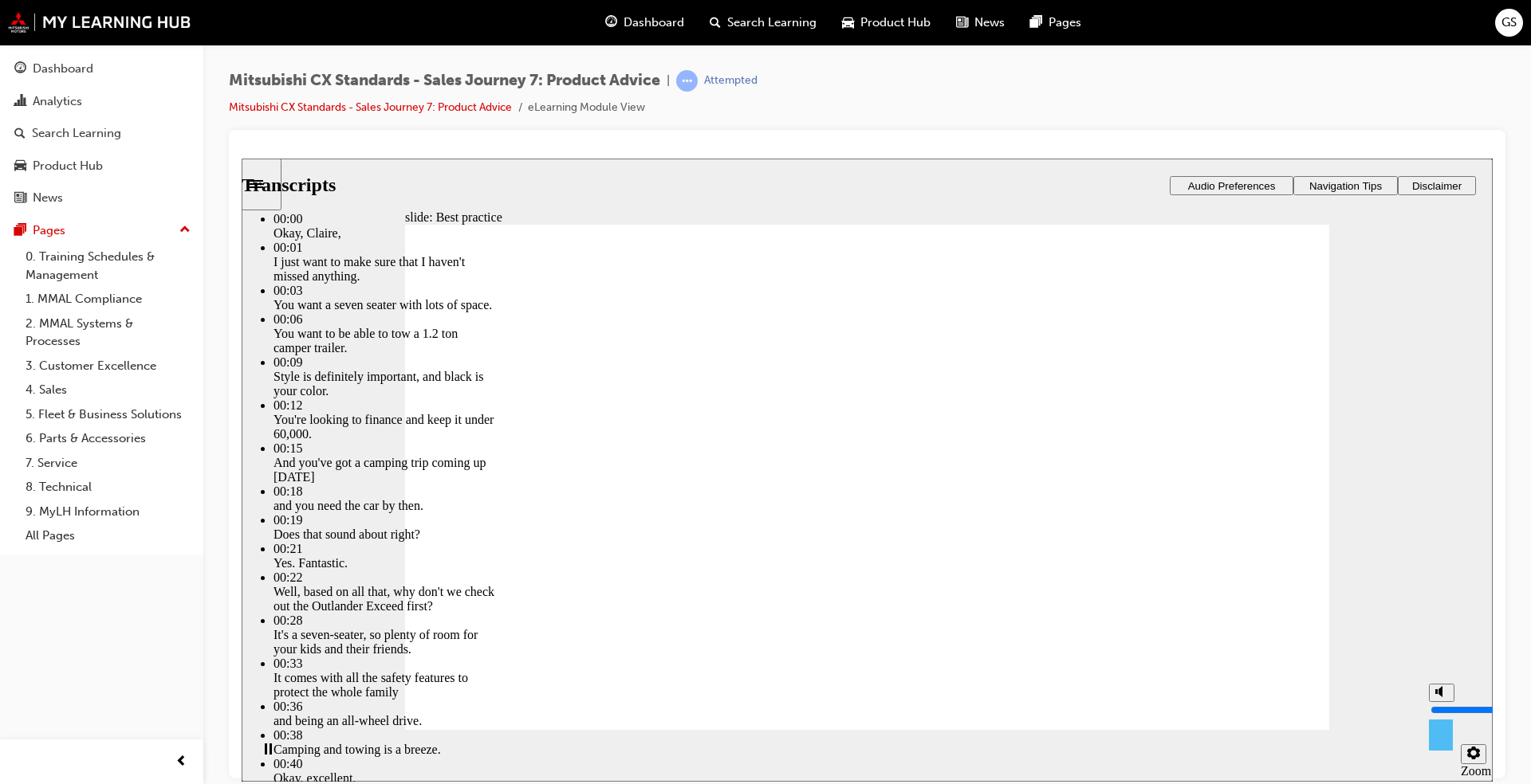
type input "5"
type input "6"
type input "5"
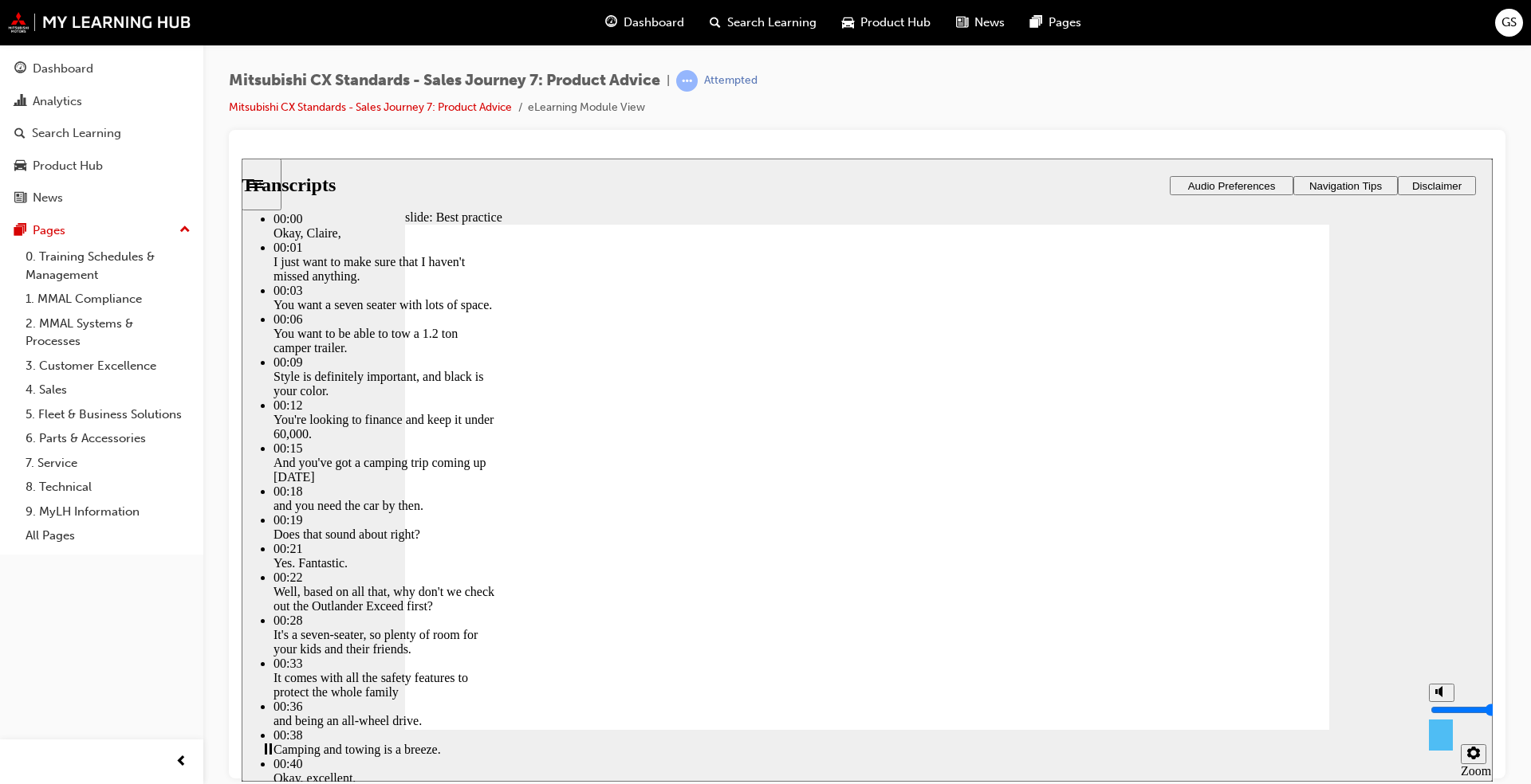
type input "5"
type input "6"
type input "4"
type input "6"
type input "4"
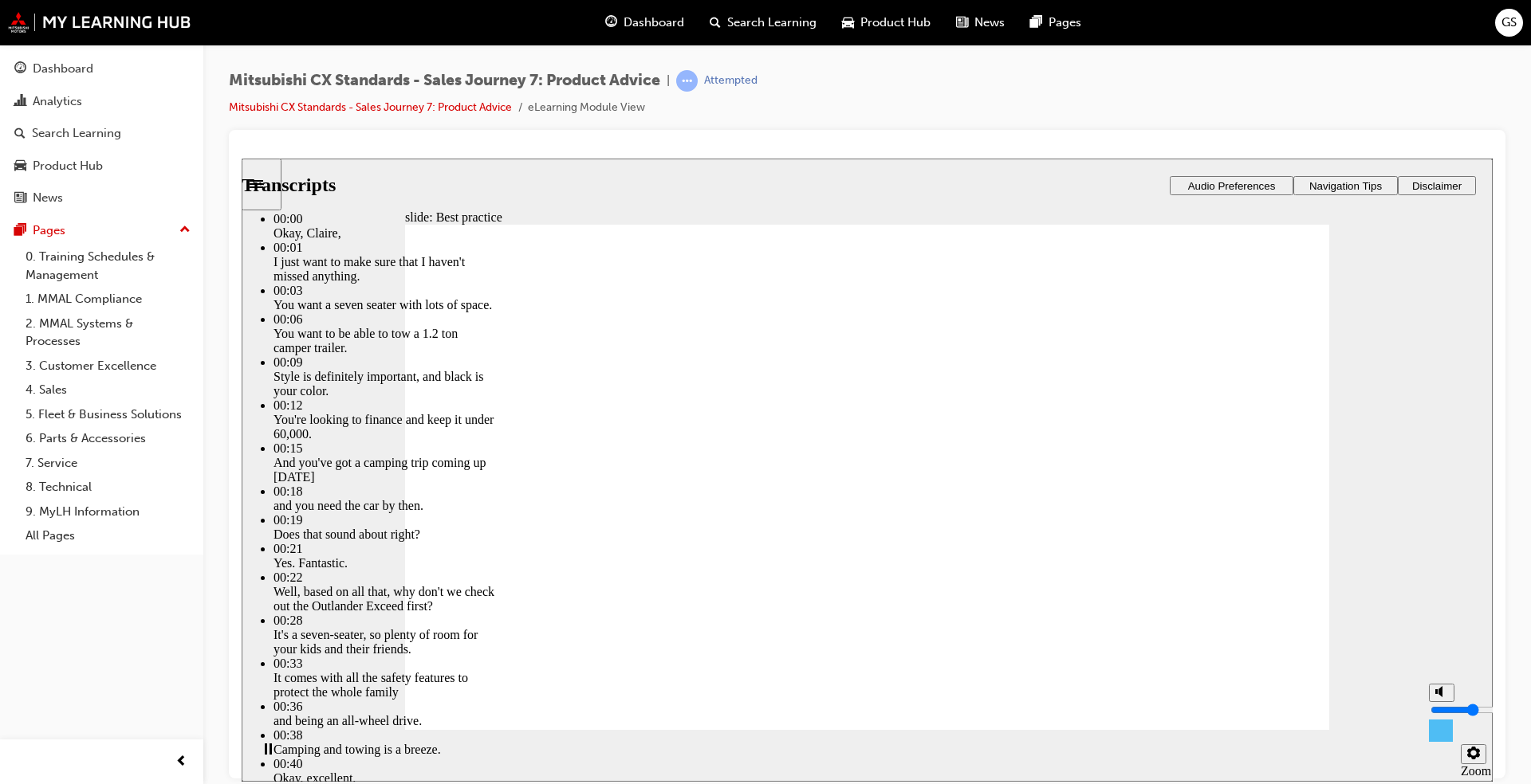
type input "6"
type input "2"
type input "6"
type input "2"
type input "1"
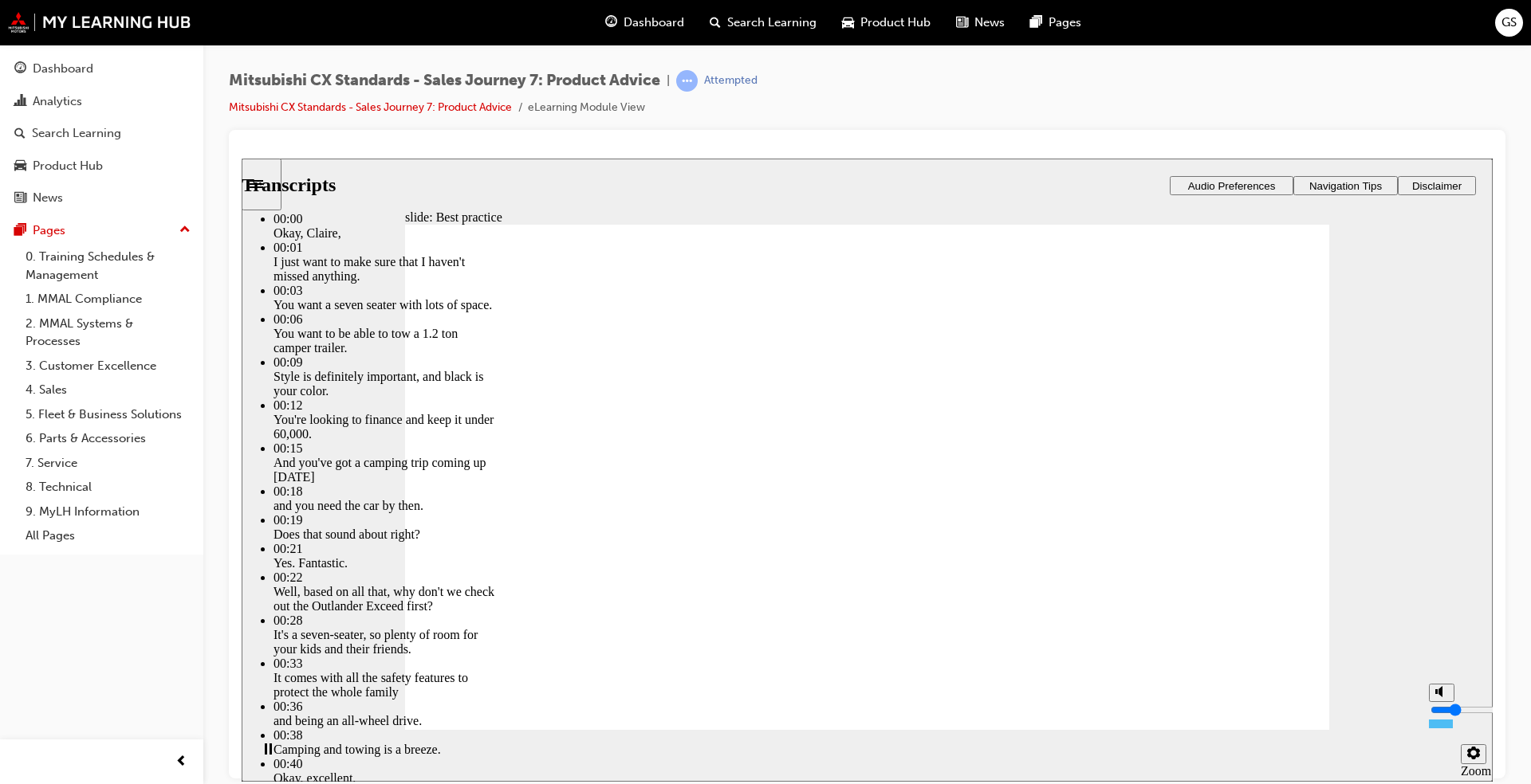
type input "6"
type input "1"
type input "8"
drag, startPoint x: 1439, startPoint y: 695, endPoint x: 1439, endPoint y: 718, distance: 23.0
type input "2"
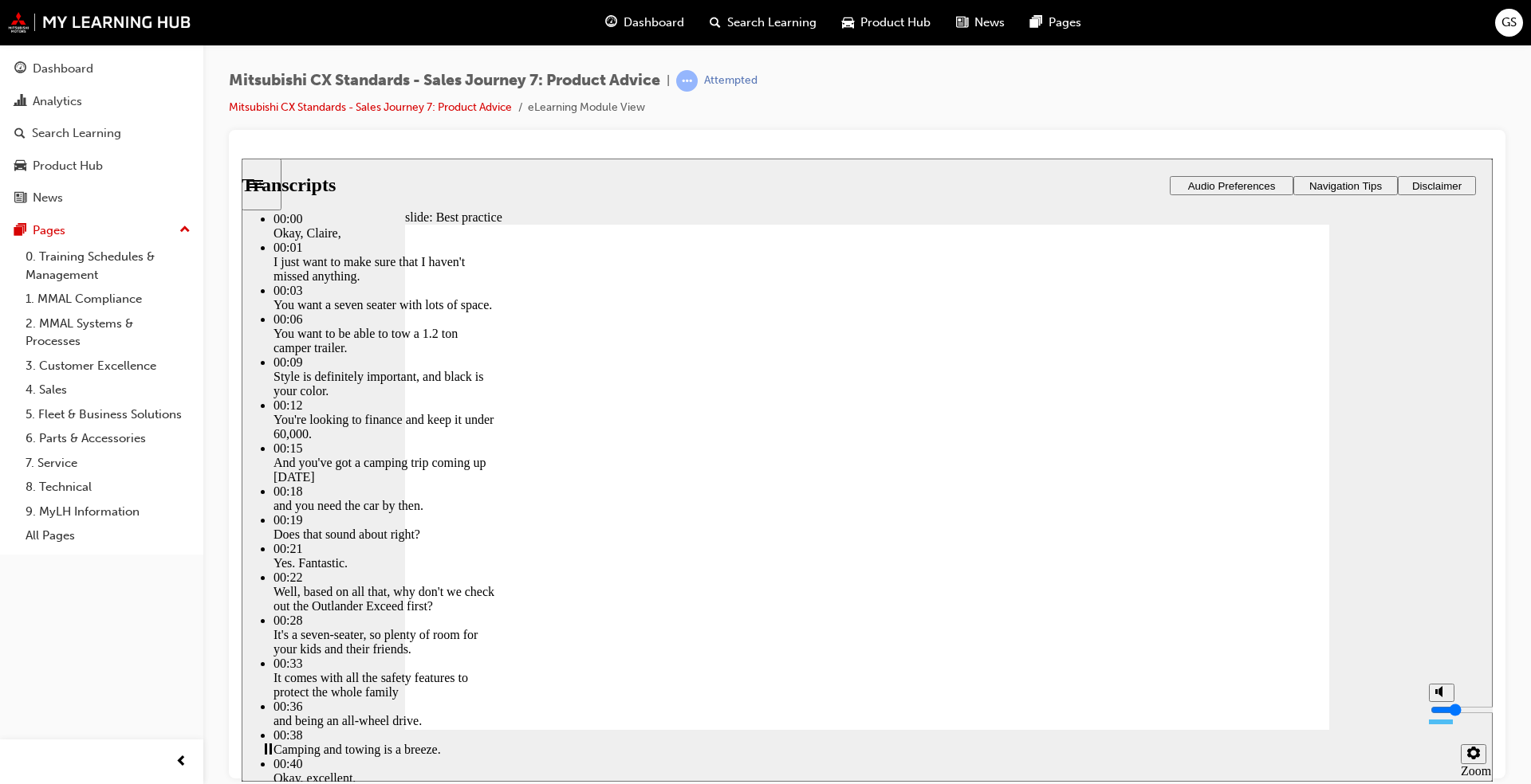
click at [796, 597] on input "volume" at bounding box center [1481, 709] width 102 height 13
type input "8"
type input "2"
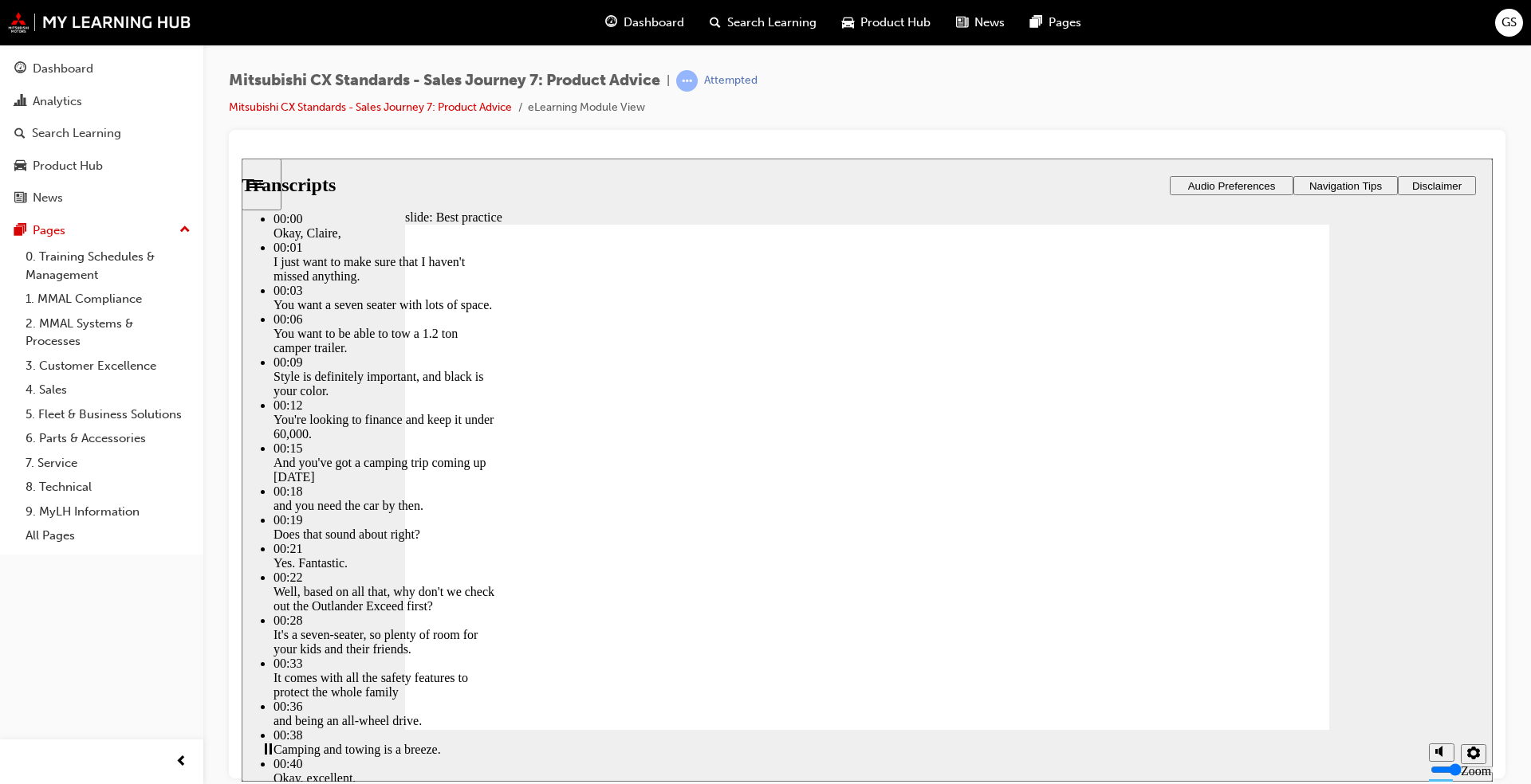
type input "5"
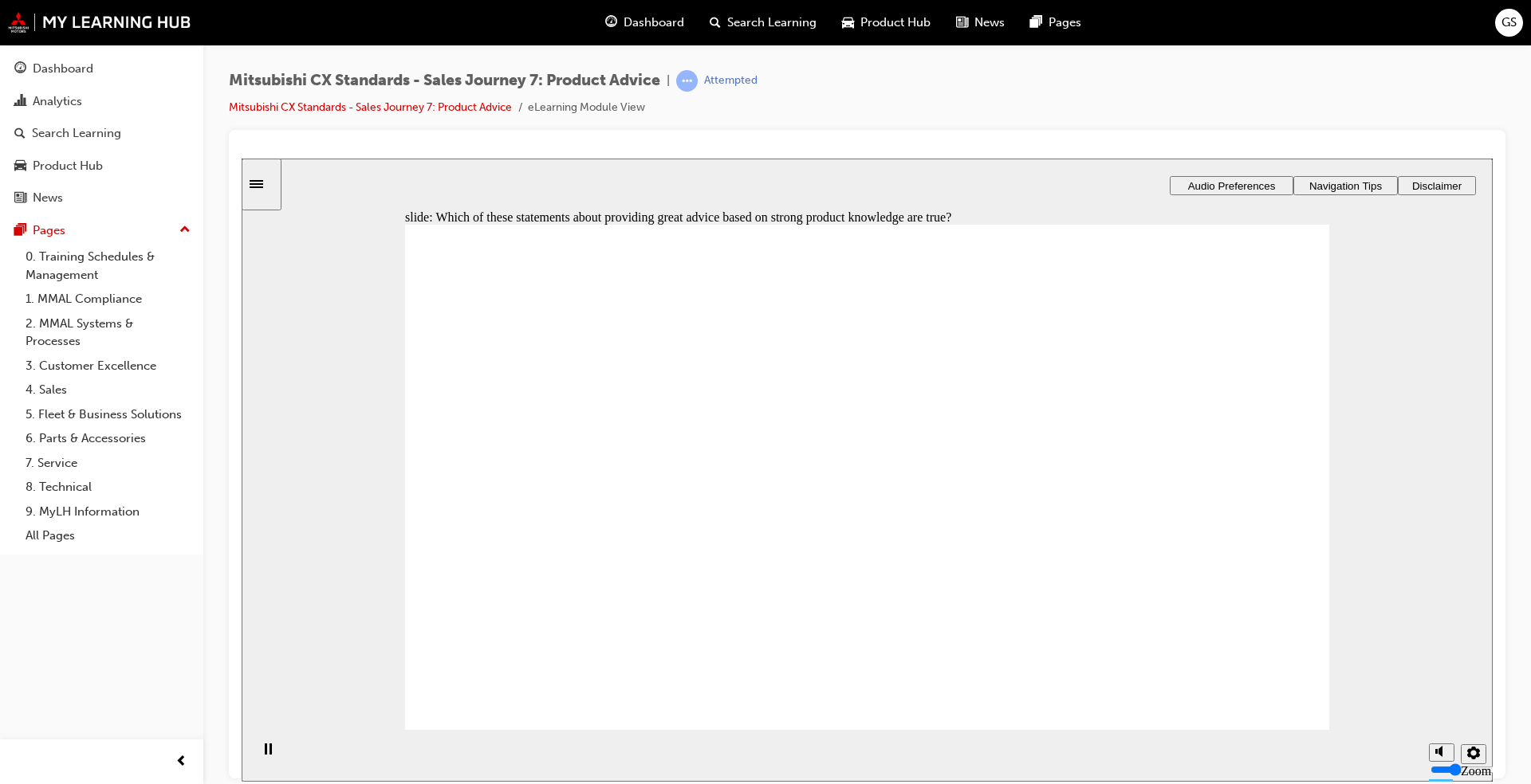
checkbox input "true"
drag, startPoint x: 568, startPoint y: 552, endPoint x: 839, endPoint y: 389, distance: 316.2
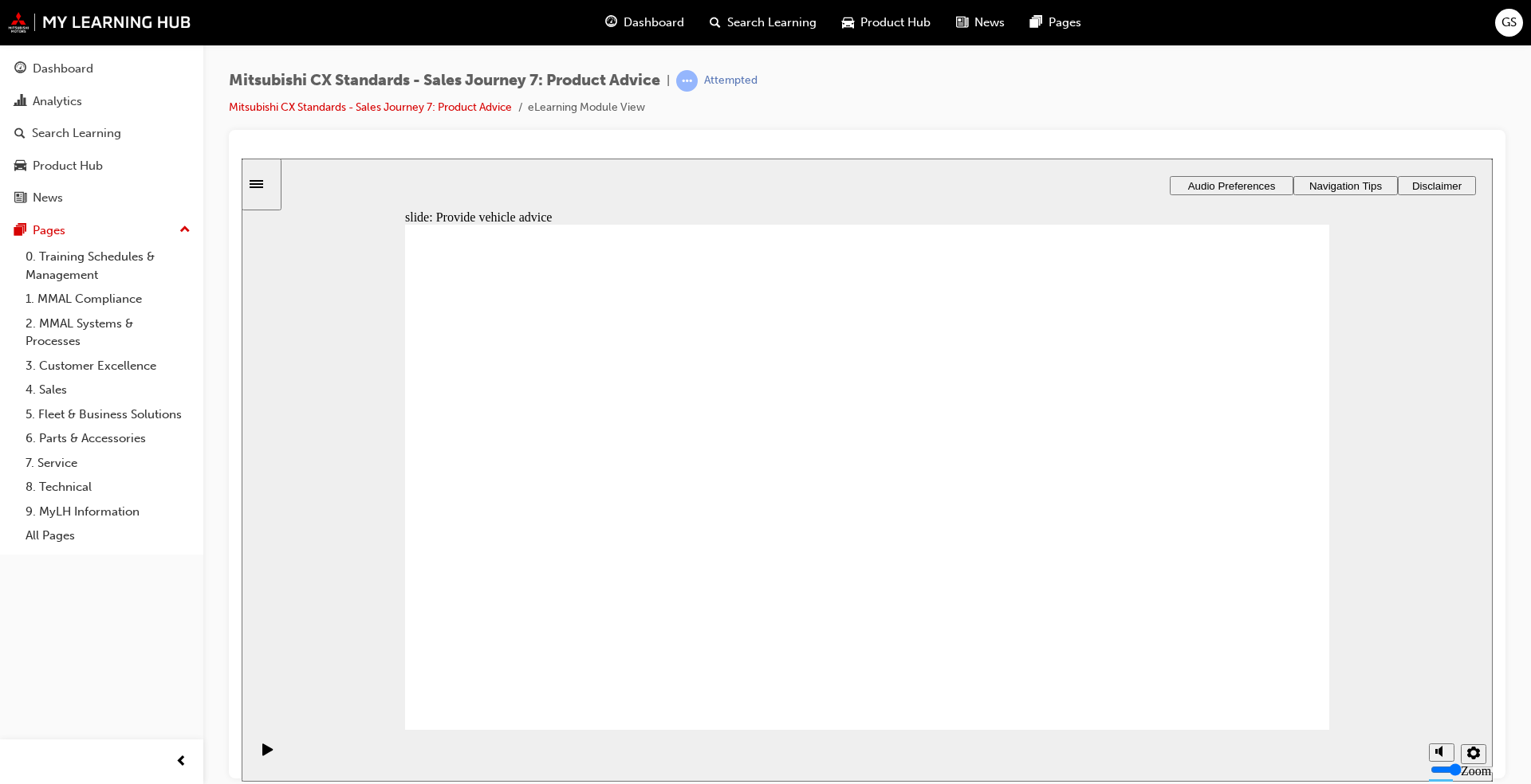
drag, startPoint x: 528, startPoint y: 539, endPoint x: 1118, endPoint y: 370, distance: 613.7
drag, startPoint x: 550, startPoint y: 530, endPoint x: 845, endPoint y: 450, distance: 305.7
drag, startPoint x: 546, startPoint y: 548, endPoint x: 835, endPoint y: 515, distance: 290.9
drag, startPoint x: 553, startPoint y: 529, endPoint x: 1145, endPoint y: 432, distance: 599.9
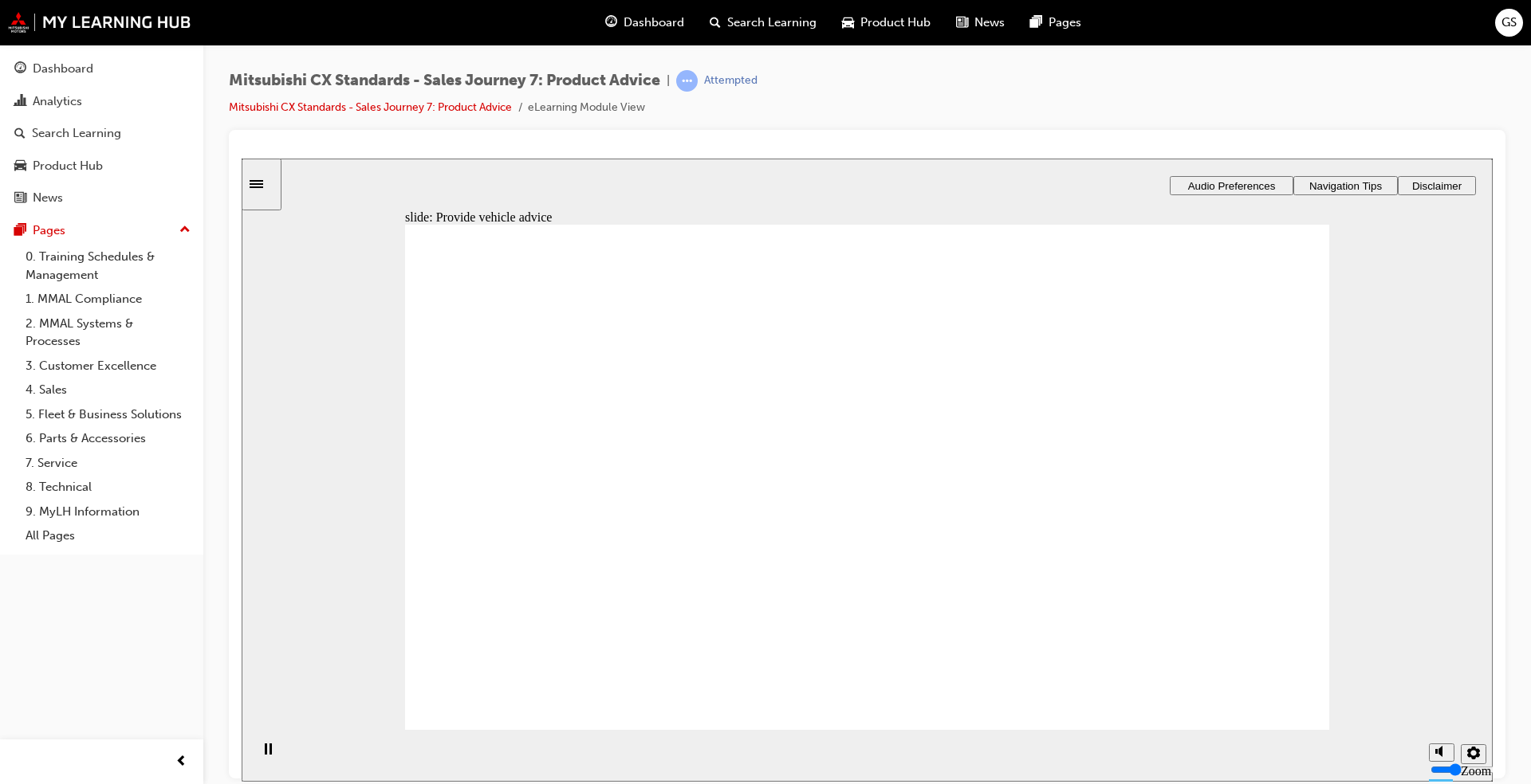
checkbox input "true"
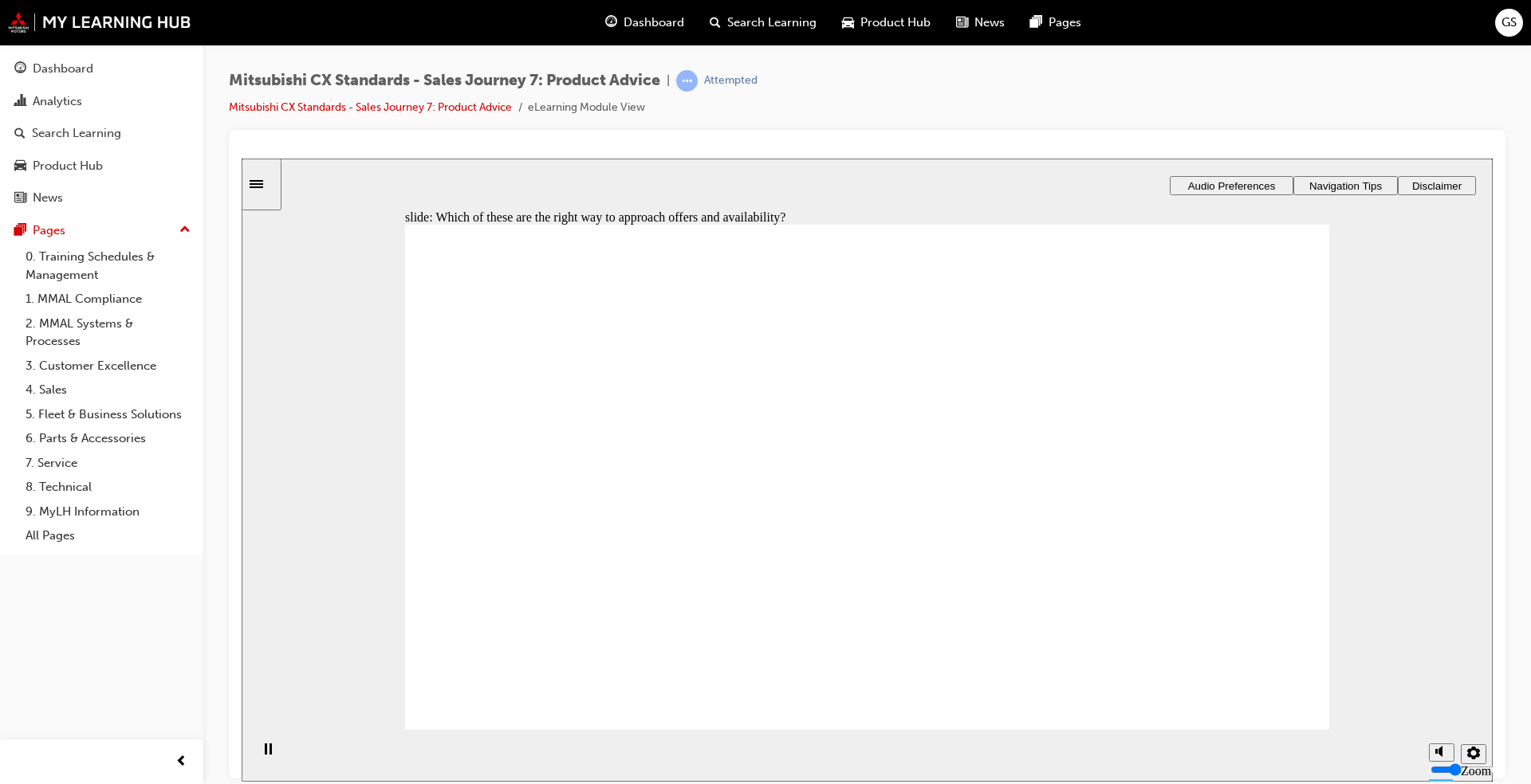
checkbox input "true"
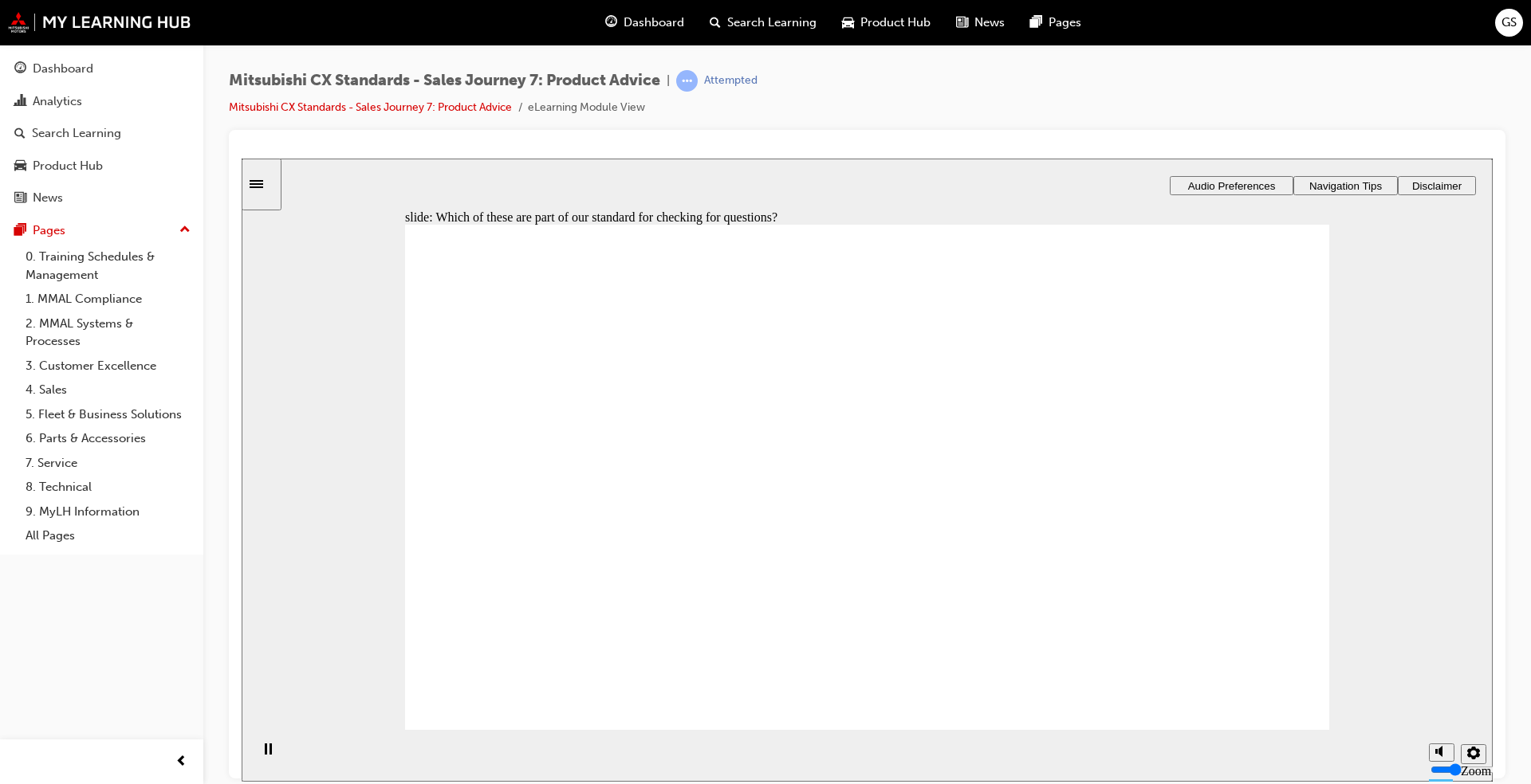
checkbox input "true"
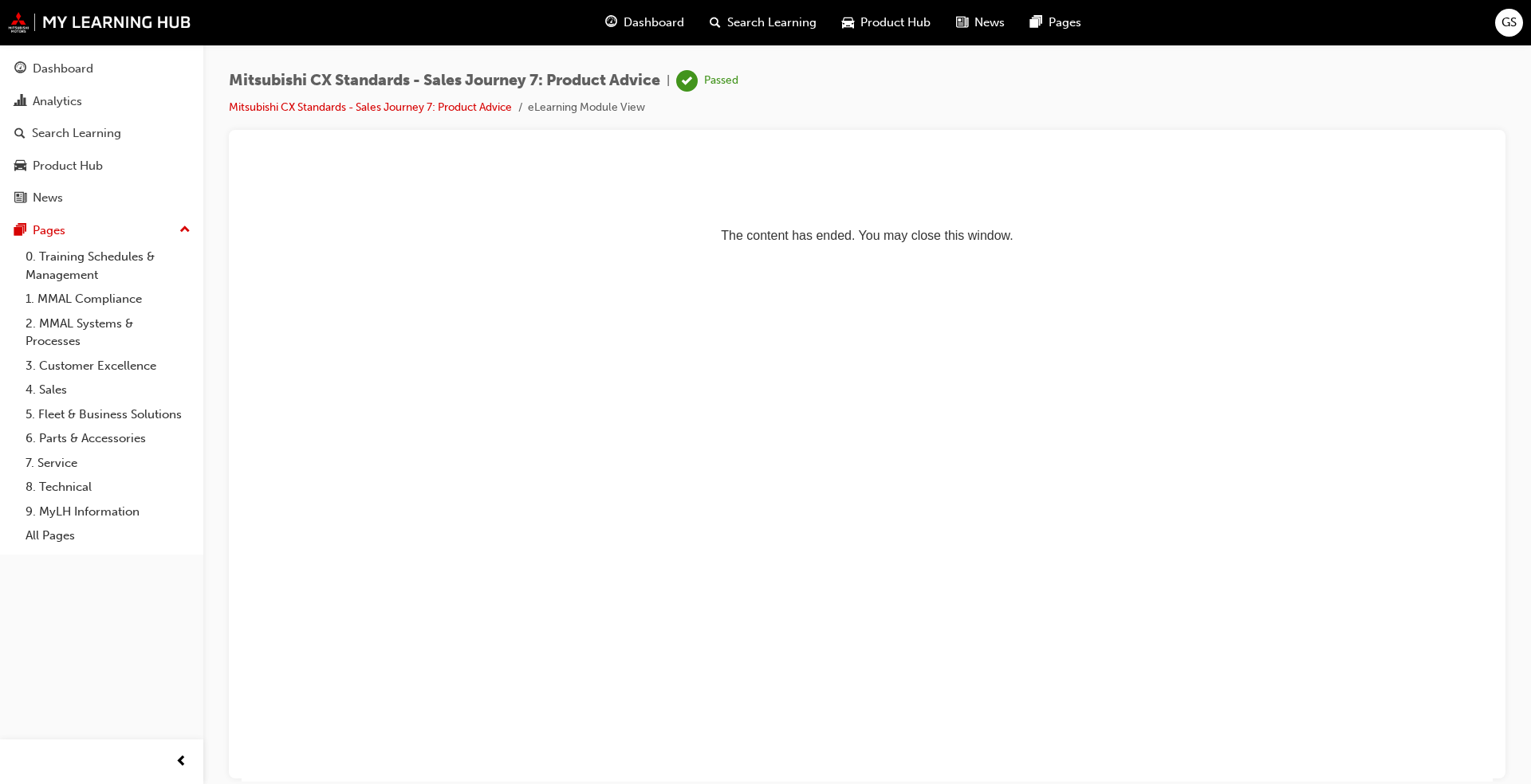
click at [665, 22] on span "Dashboard" at bounding box center [654, 23] width 61 height 18
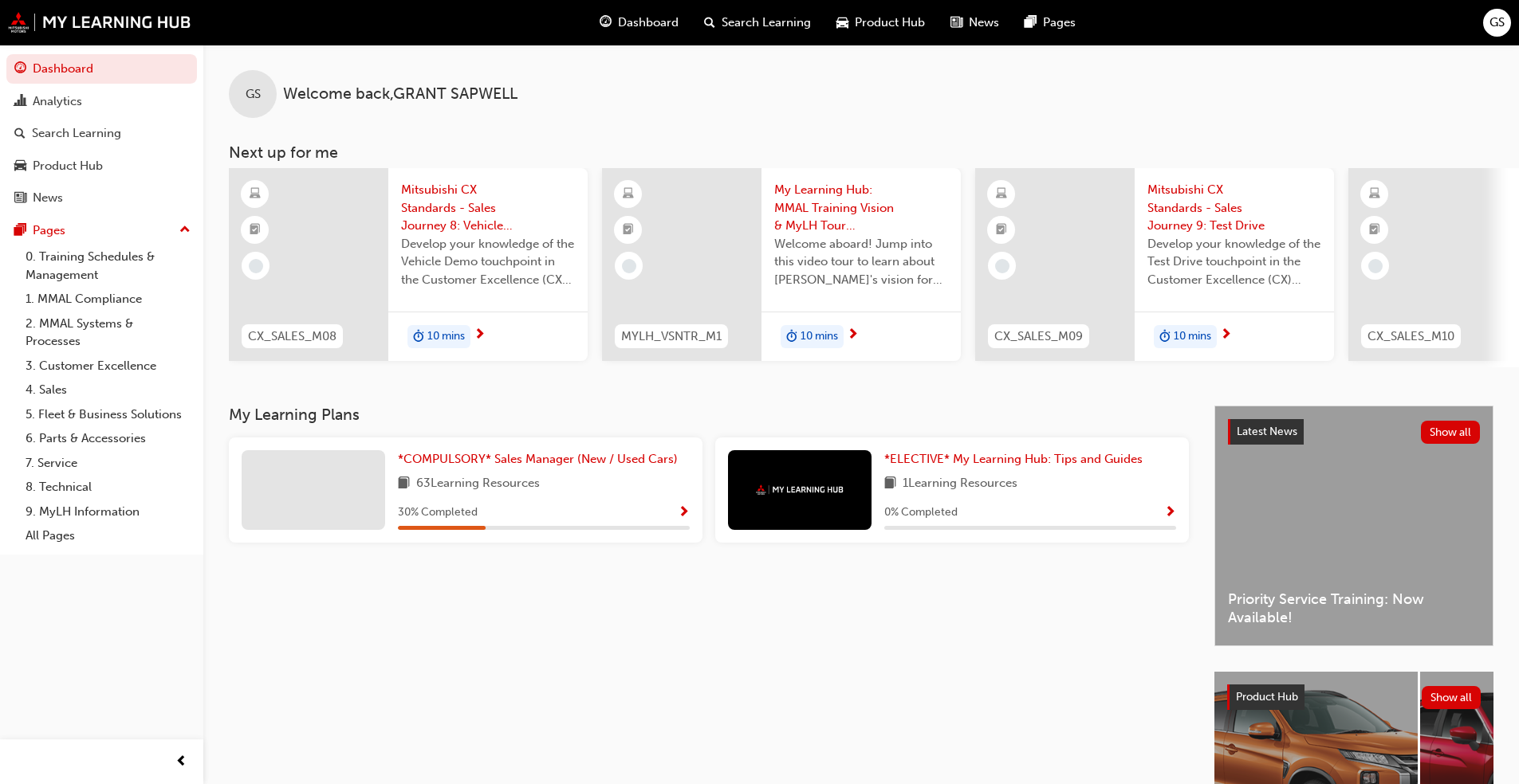
scroll to position [168, 0]
